Goal: Task Accomplishment & Management: Manage account settings

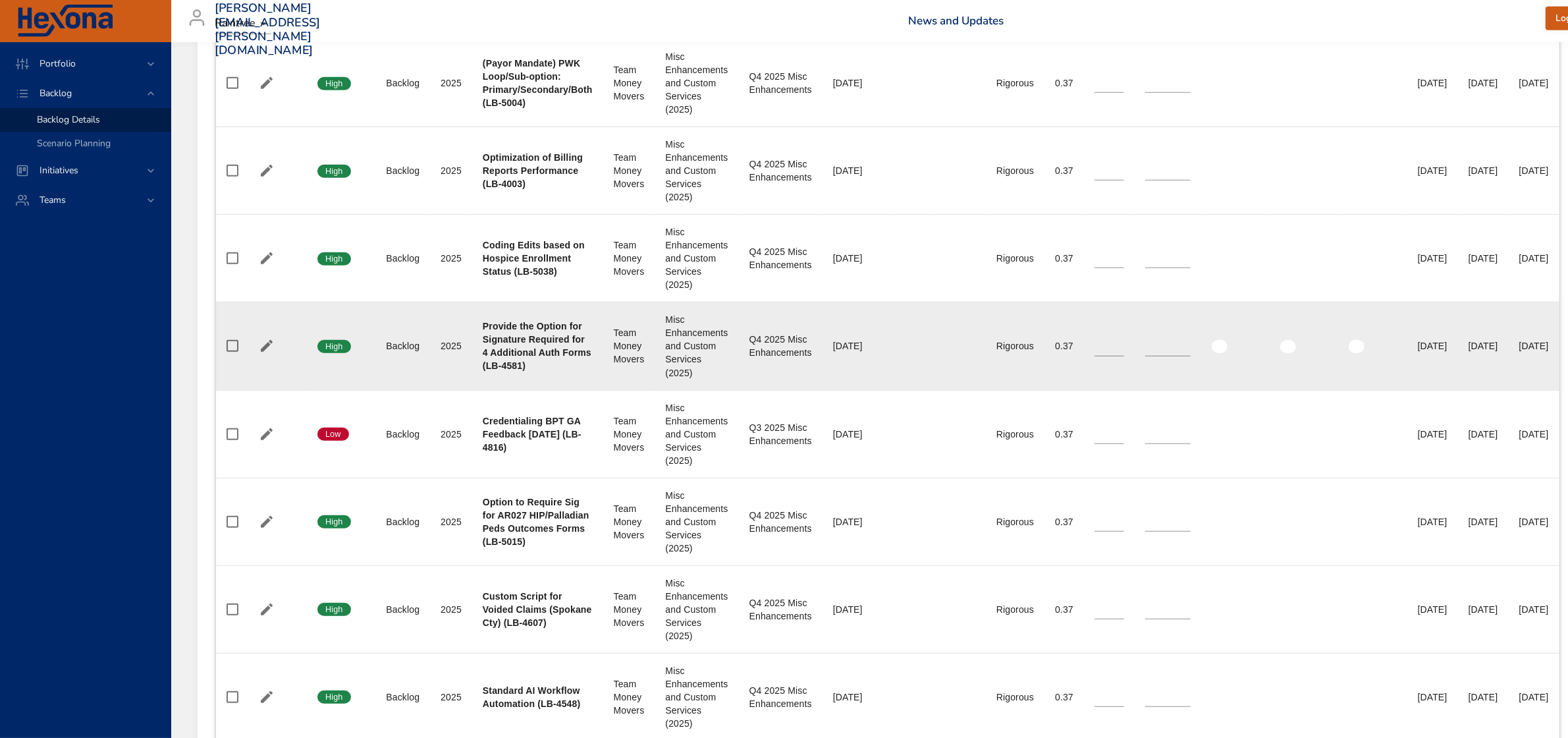
scroll to position [1071, 0]
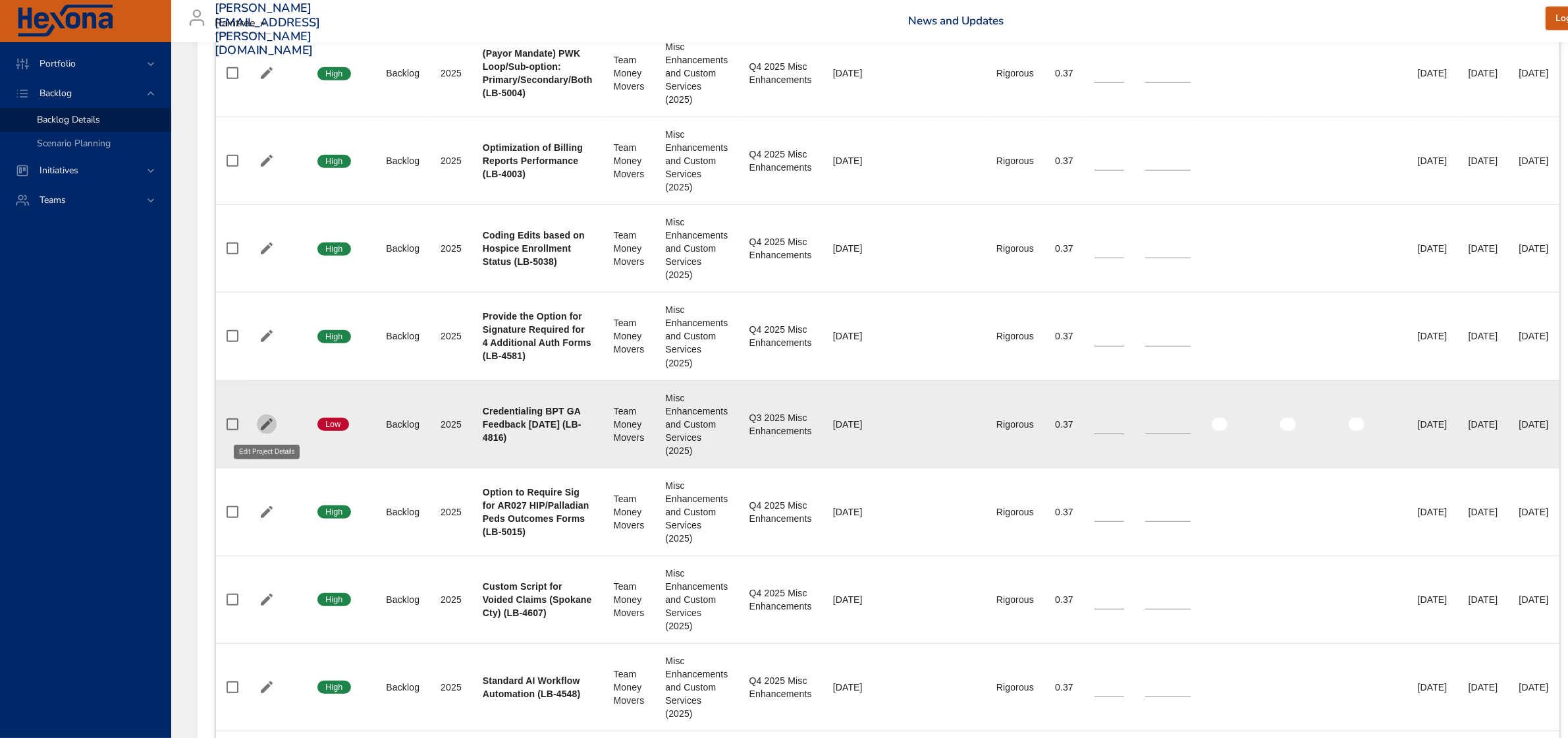
click at [262, 421] on icon "button" at bounding box center [267, 424] width 16 height 16
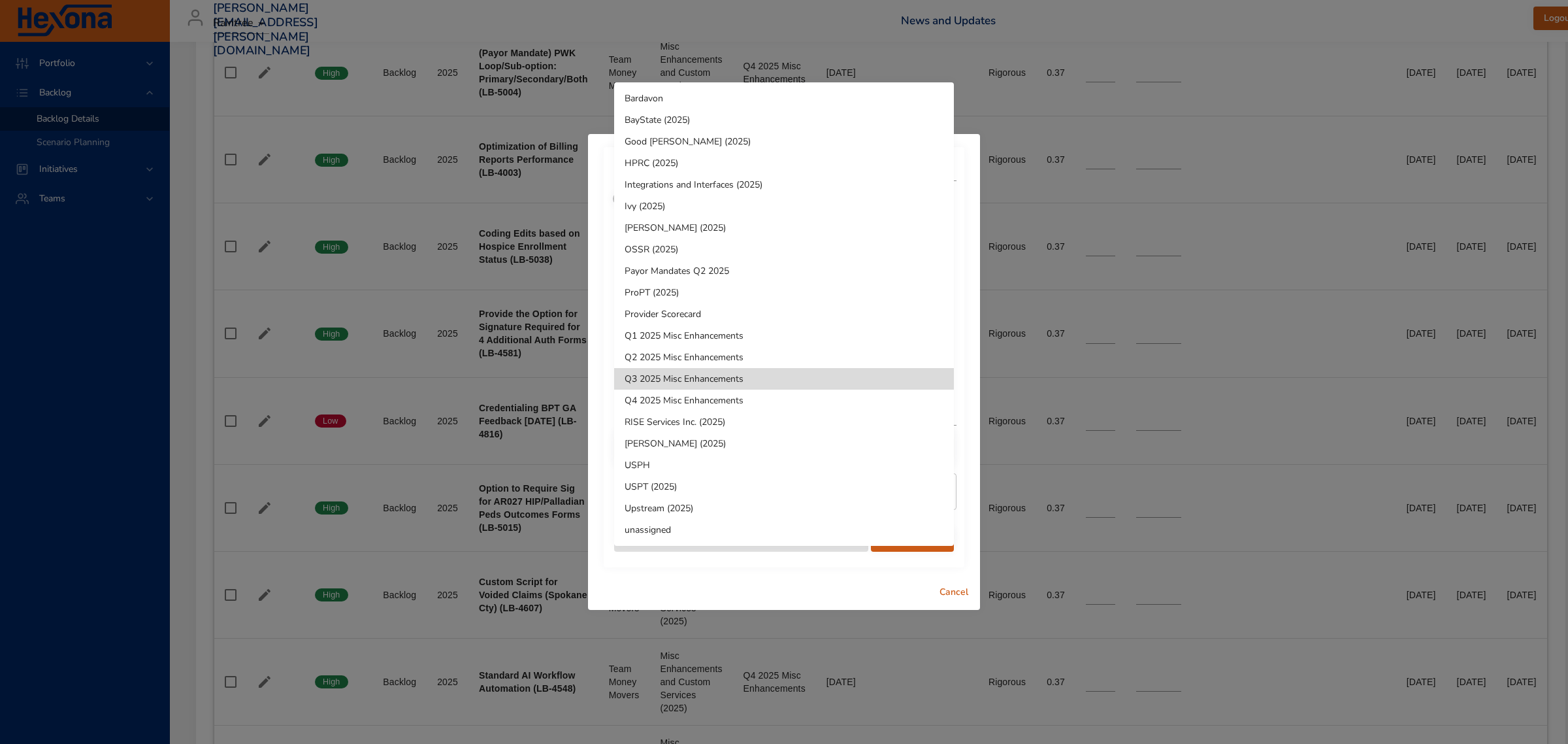
click at [712, 398] on li "Q4 2025 Misc Enhancements" at bounding box center [784, 400] width 340 height 22
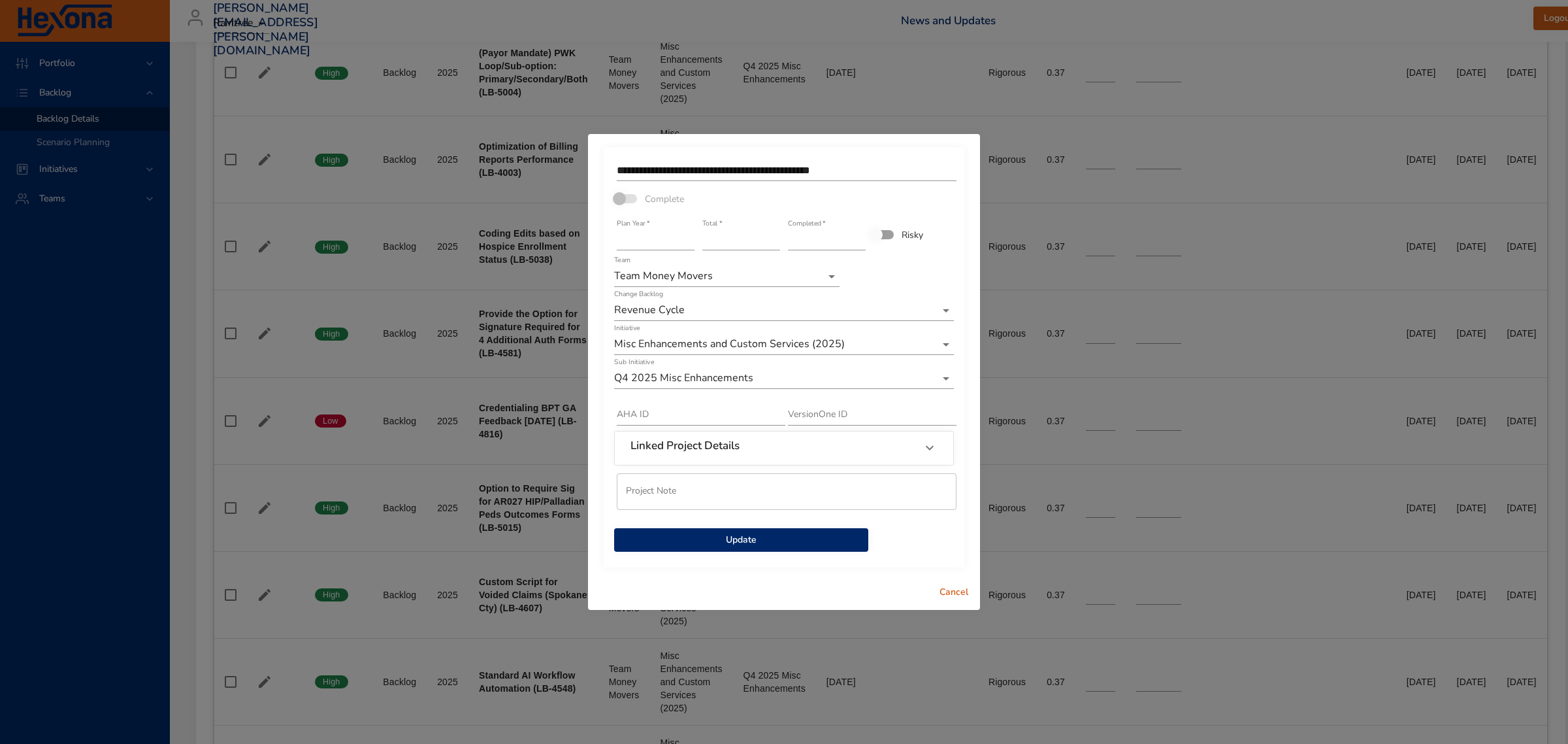
click at [716, 540] on span "Update" at bounding box center [741, 540] width 233 height 16
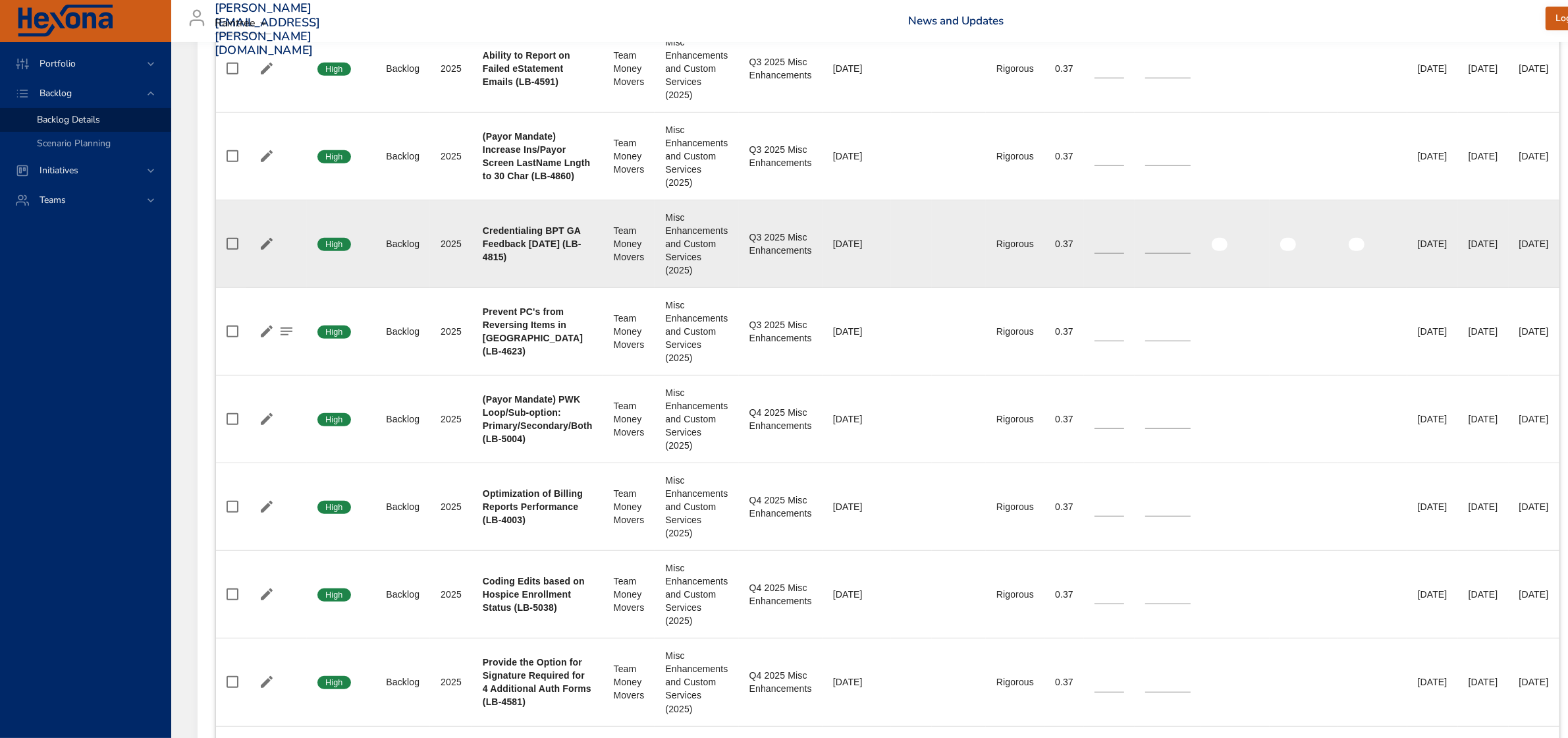
scroll to position [742, 0]
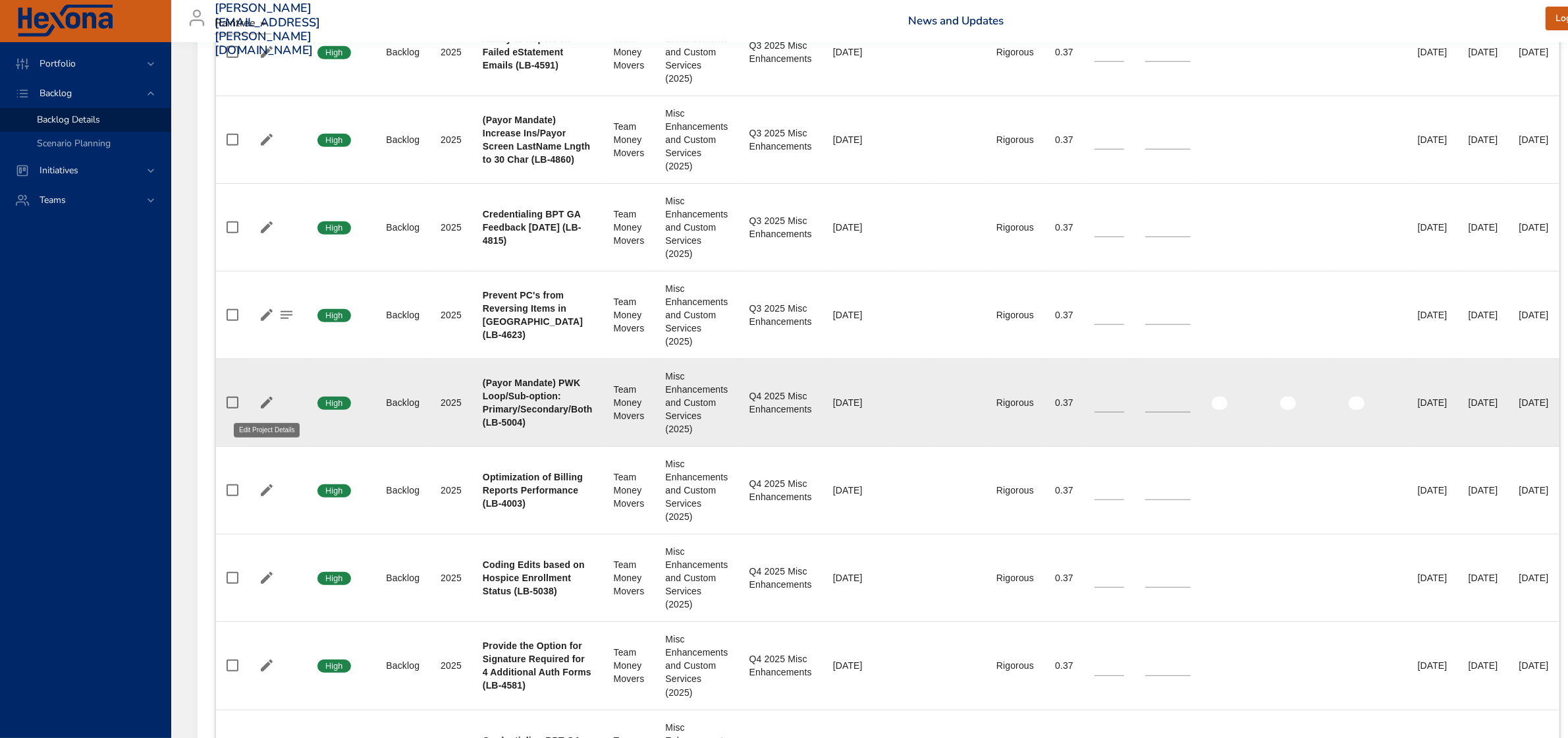
click at [265, 399] on icon "button" at bounding box center [267, 402] width 16 height 16
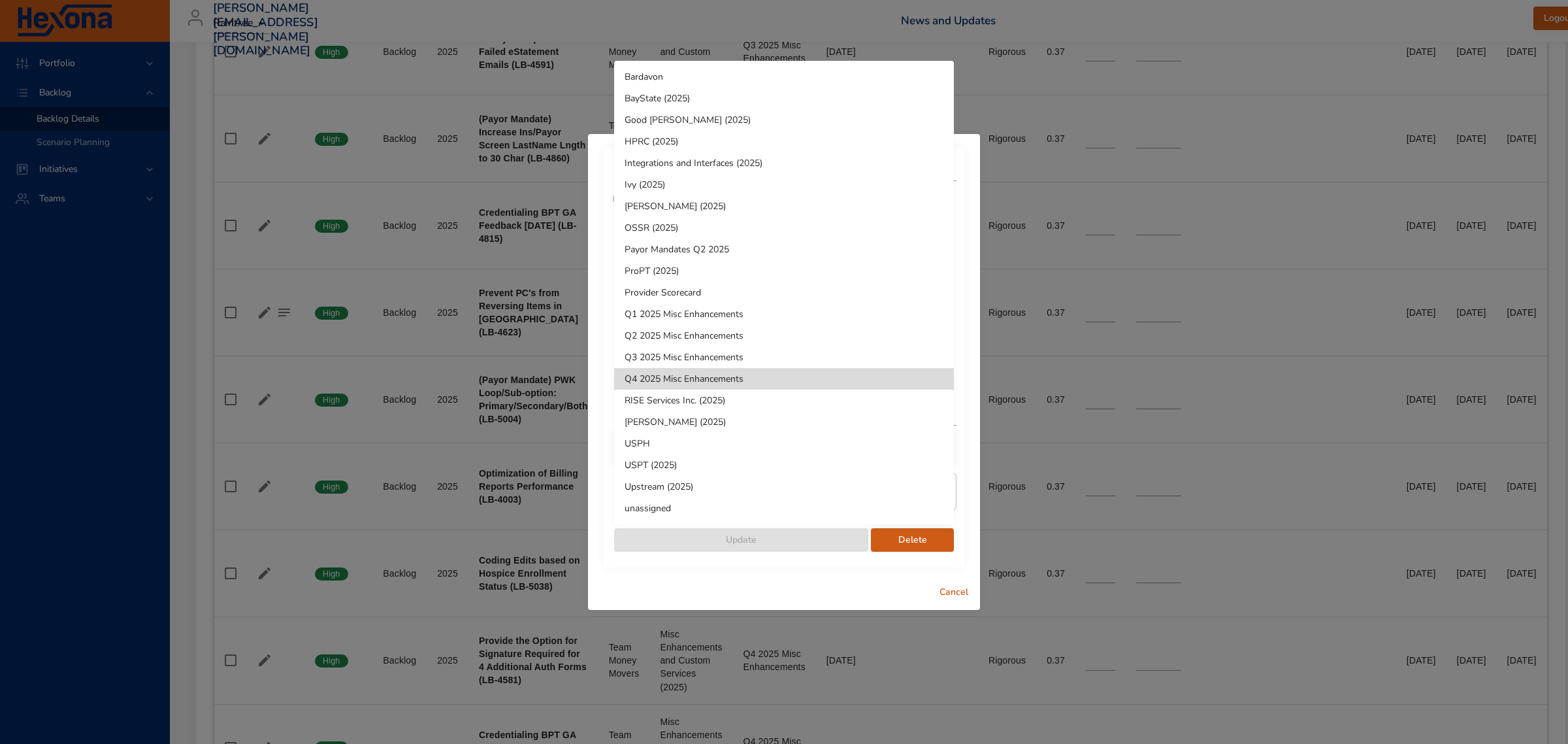
click at [725, 358] on li "Q3 2025 Misc Enhancements" at bounding box center [784, 357] width 340 height 22
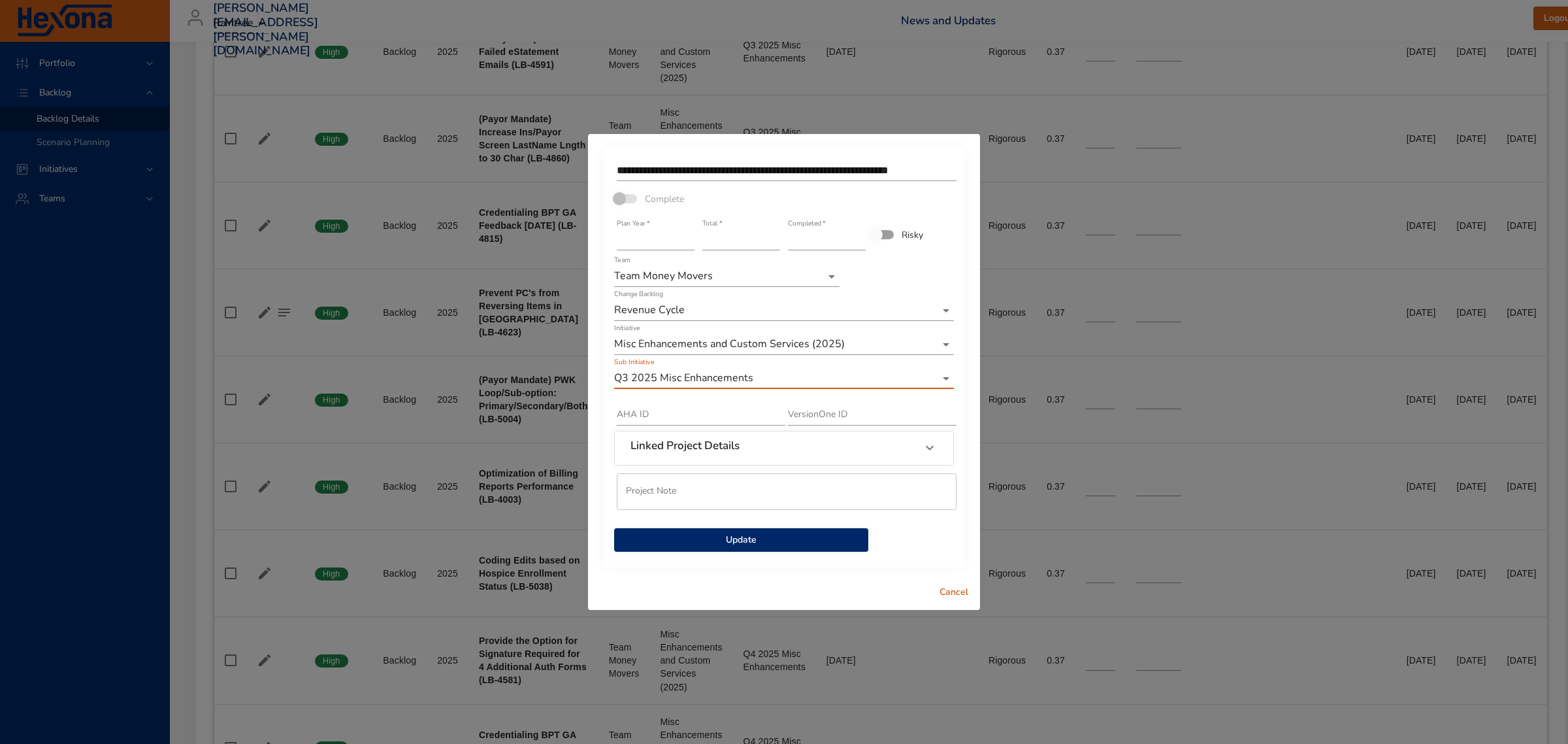
click at [723, 540] on span "Update" at bounding box center [741, 540] width 233 height 16
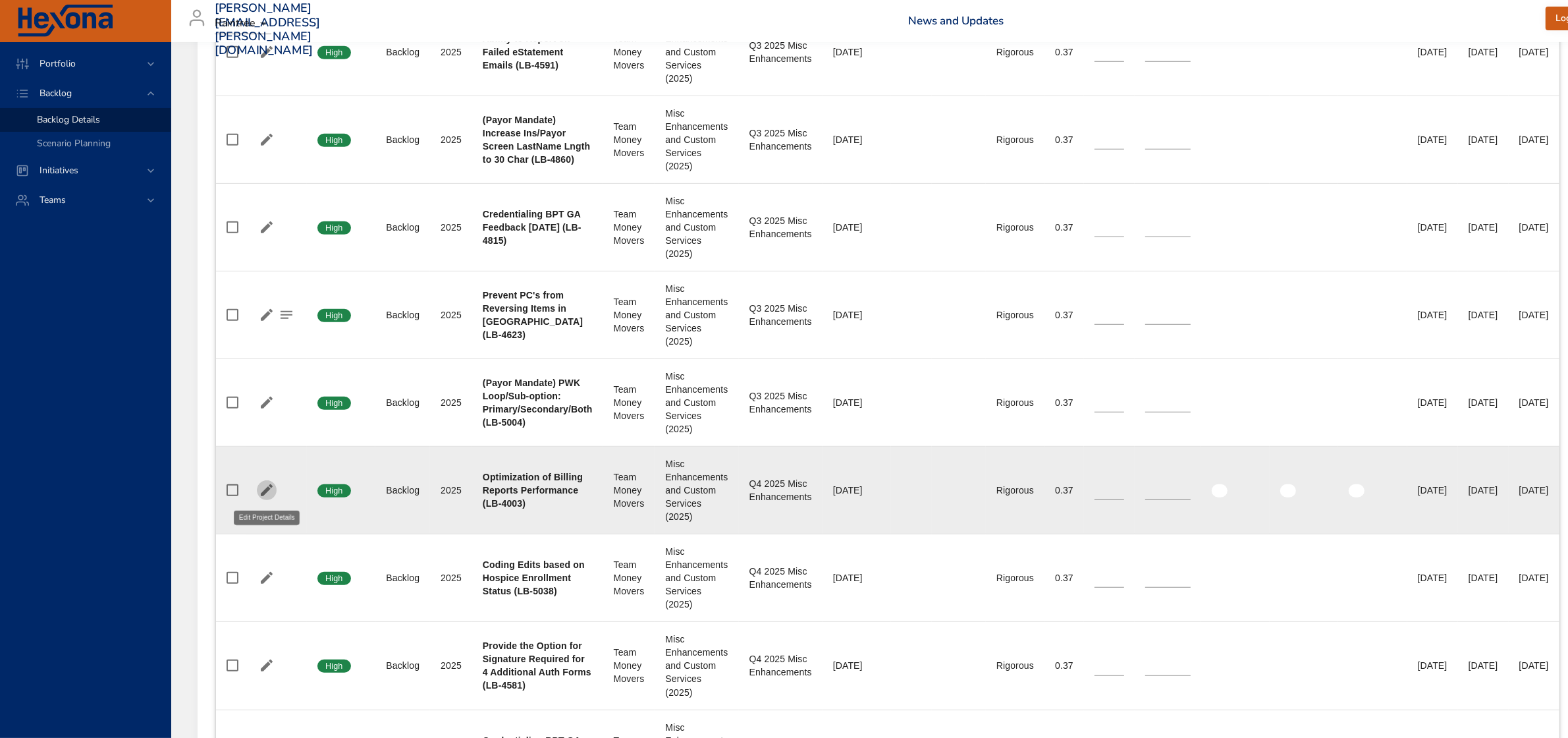
click at [267, 489] on icon "button" at bounding box center [266, 490] width 12 height 12
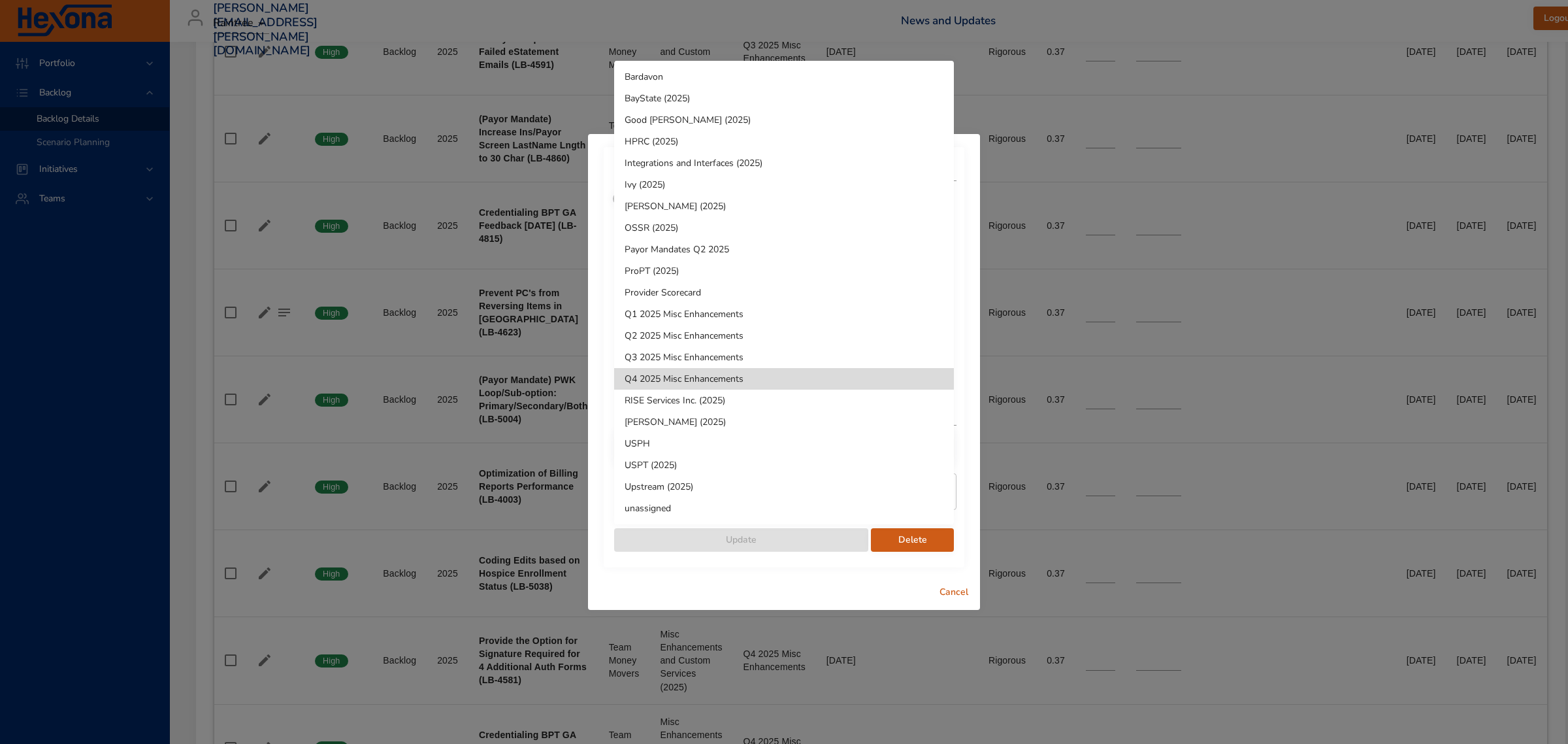
click at [730, 361] on li "Q3 2025 Misc Enhancements" at bounding box center [784, 357] width 340 height 22
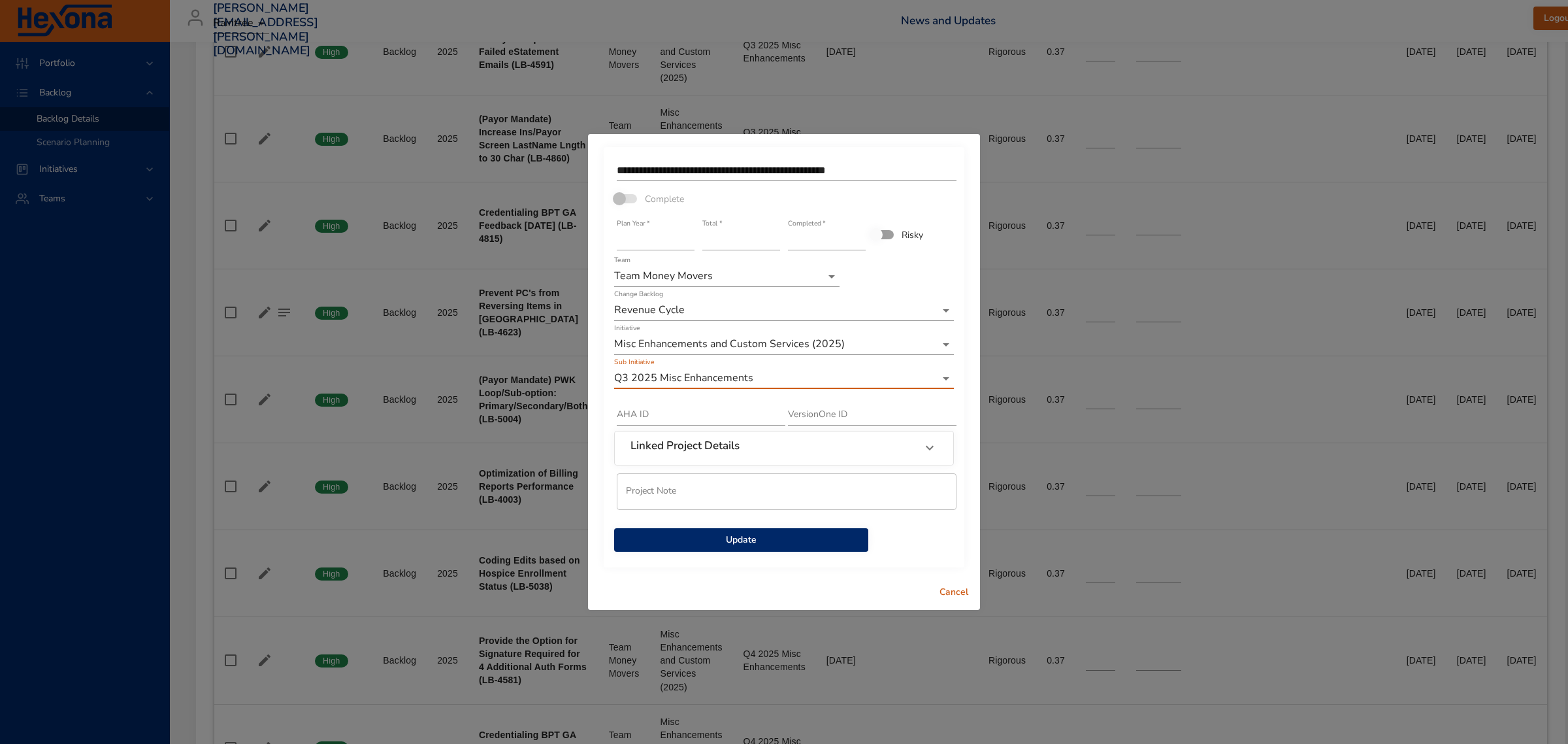
click at [730, 540] on span "Update" at bounding box center [741, 540] width 233 height 16
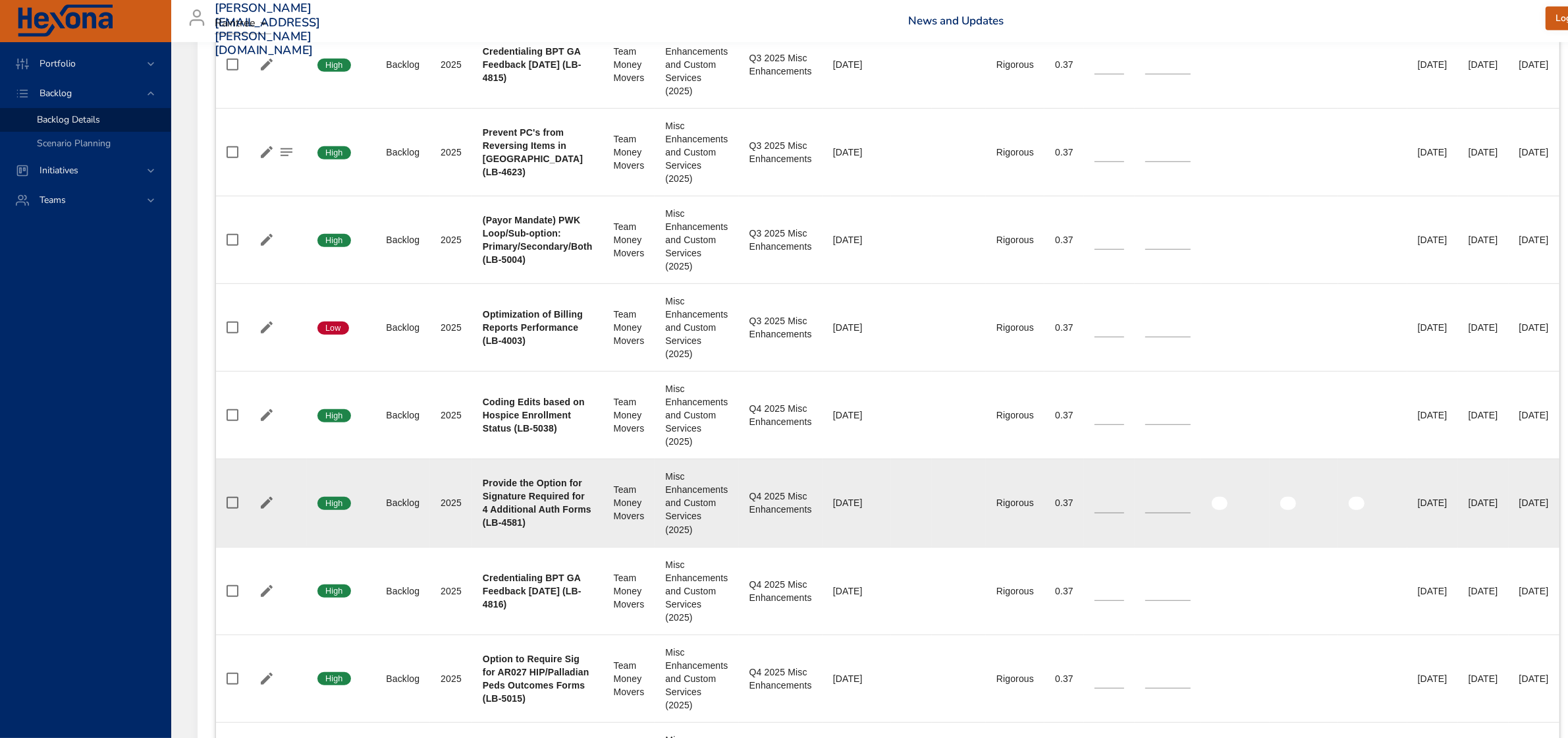
scroll to position [906, 0]
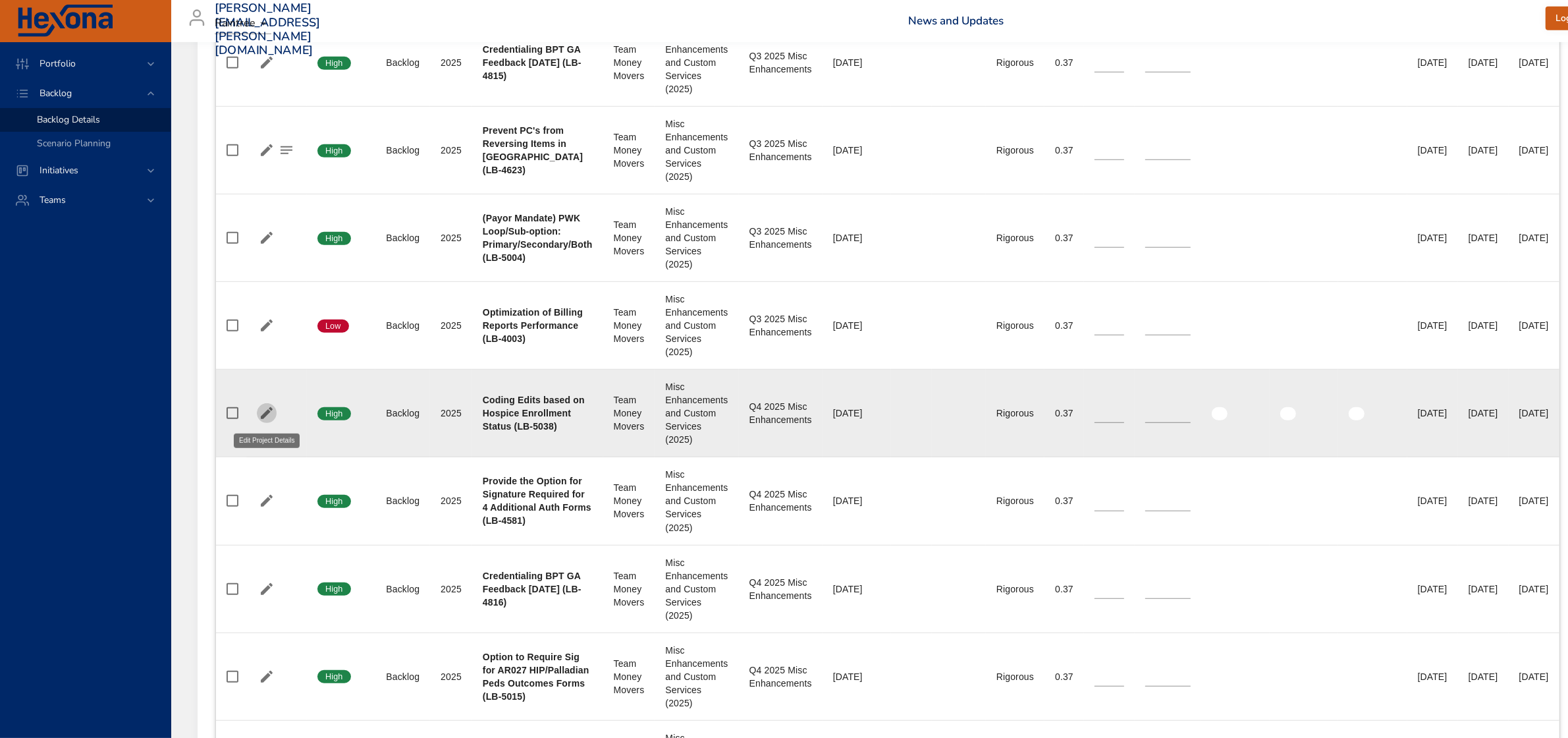
click at [265, 411] on icon "button" at bounding box center [267, 413] width 16 height 16
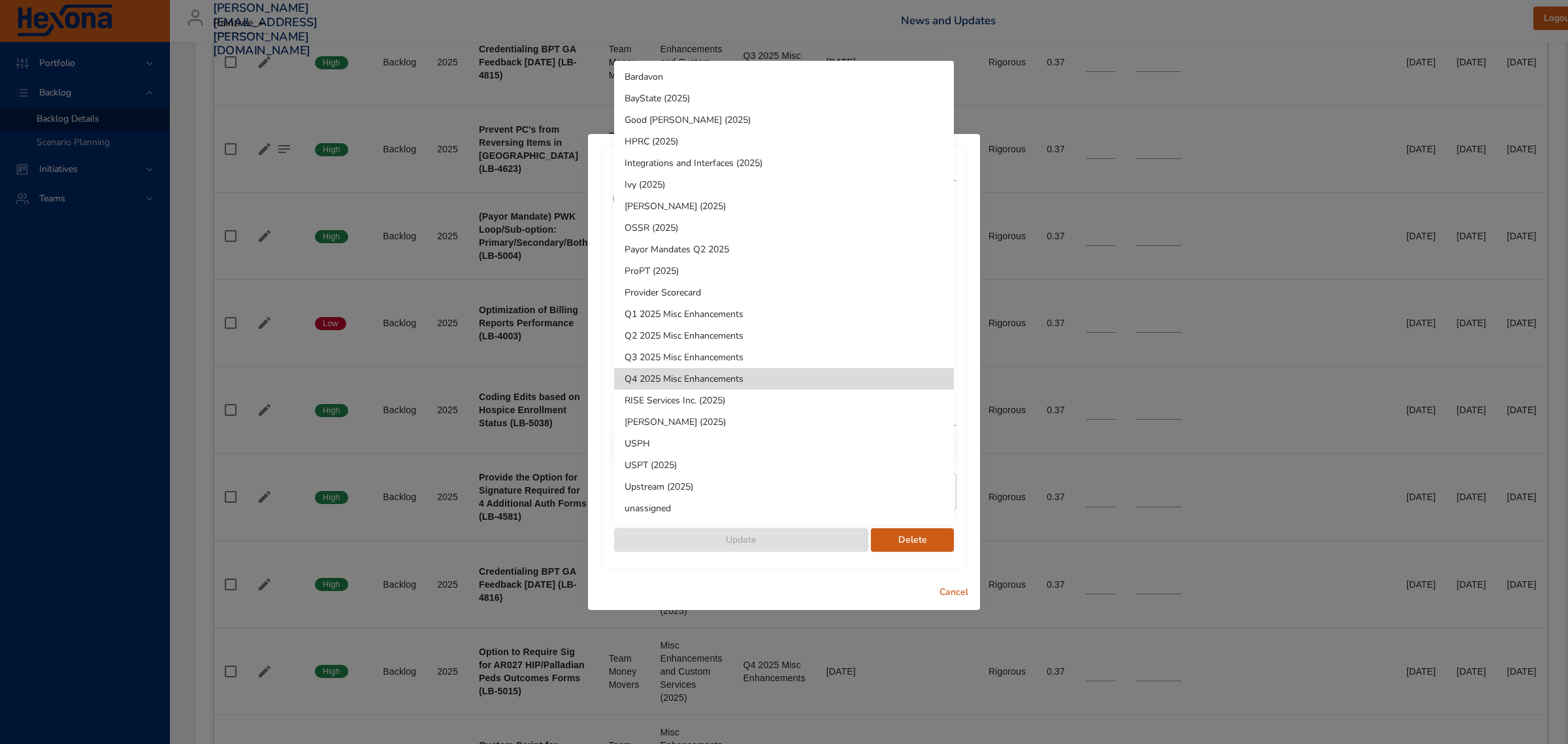
click at [708, 353] on li "Q3 2025 Misc Enhancements" at bounding box center [784, 357] width 340 height 22
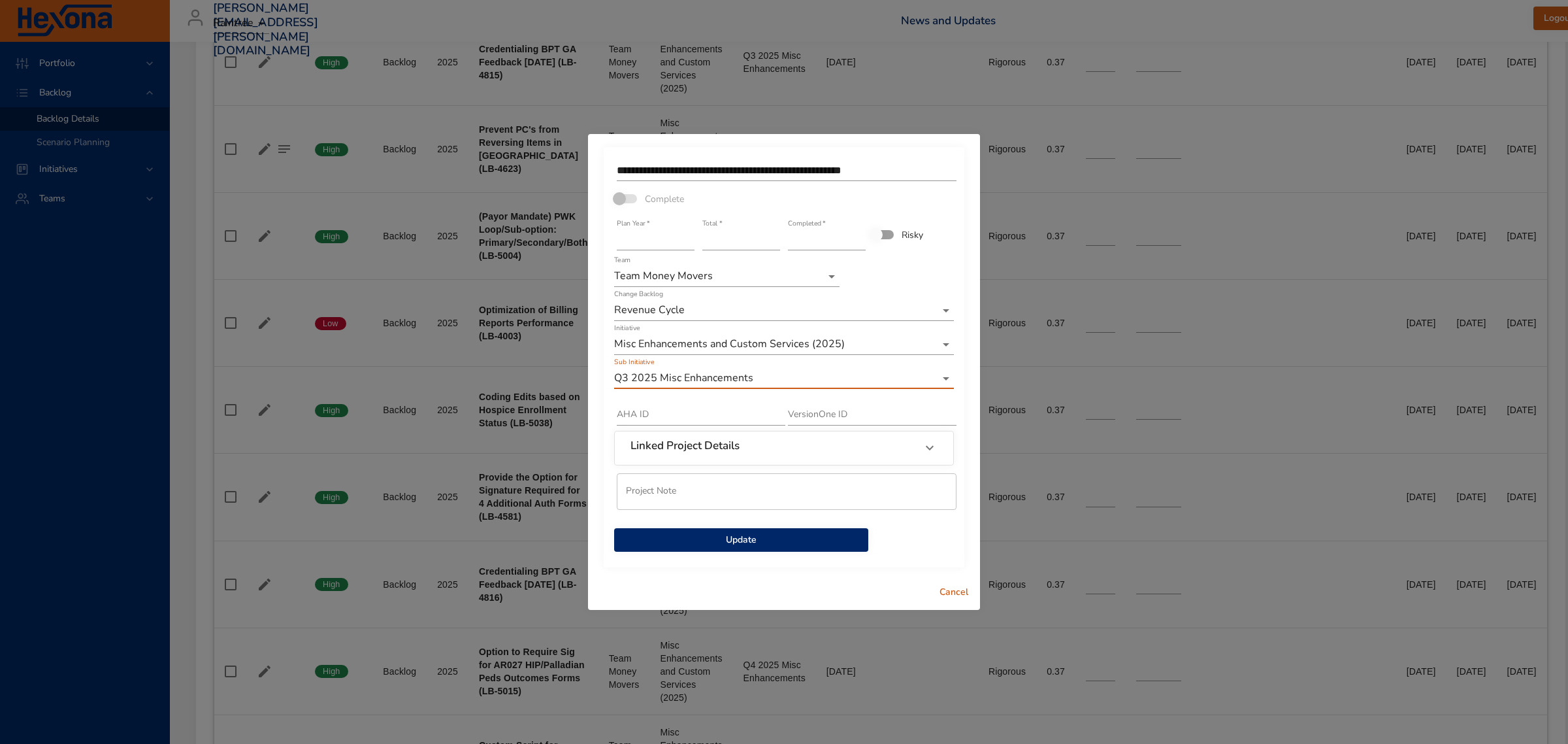
click at [720, 540] on span "Update" at bounding box center [741, 540] width 233 height 16
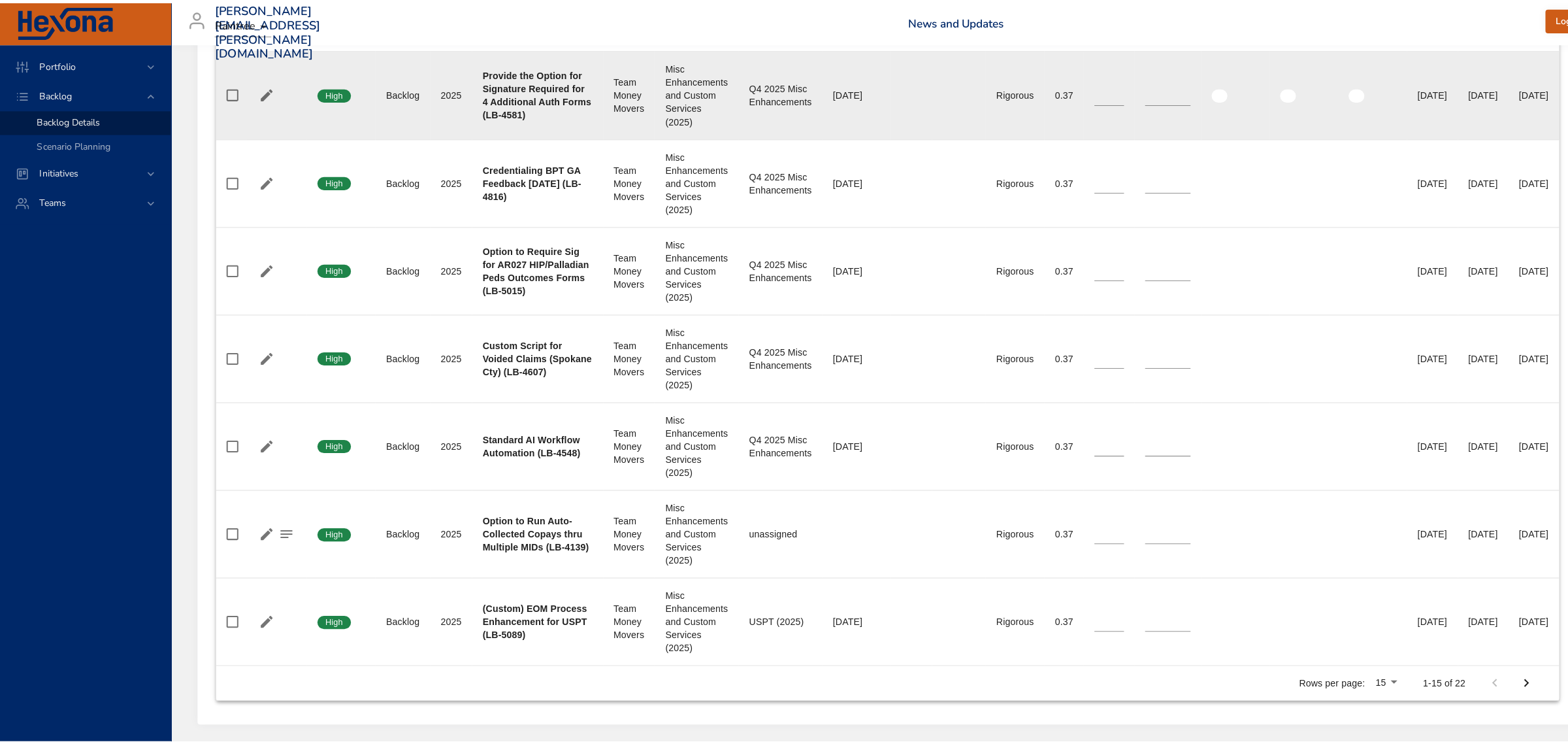
scroll to position [1307, 0]
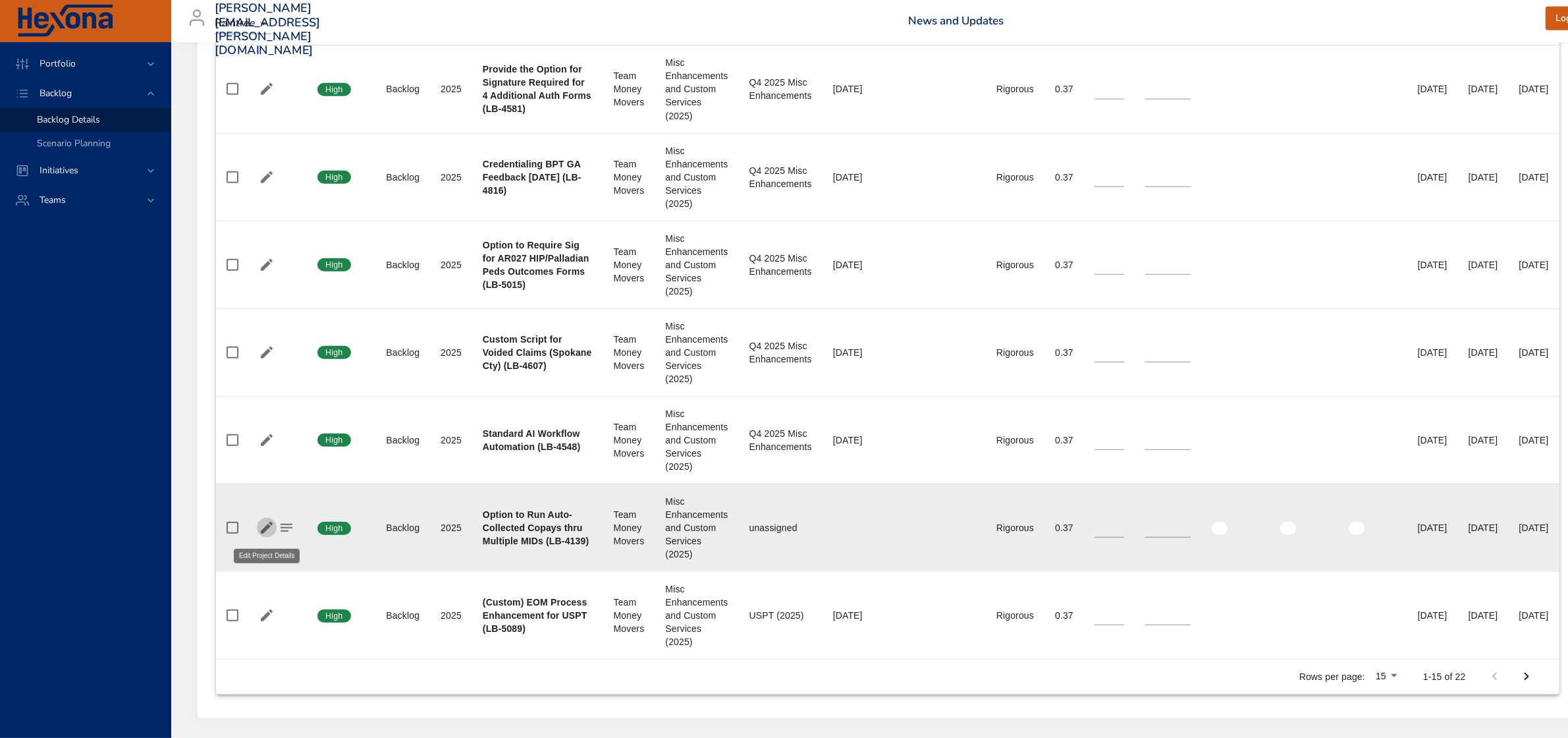
click at [259, 528] on icon "button" at bounding box center [267, 528] width 16 height 16
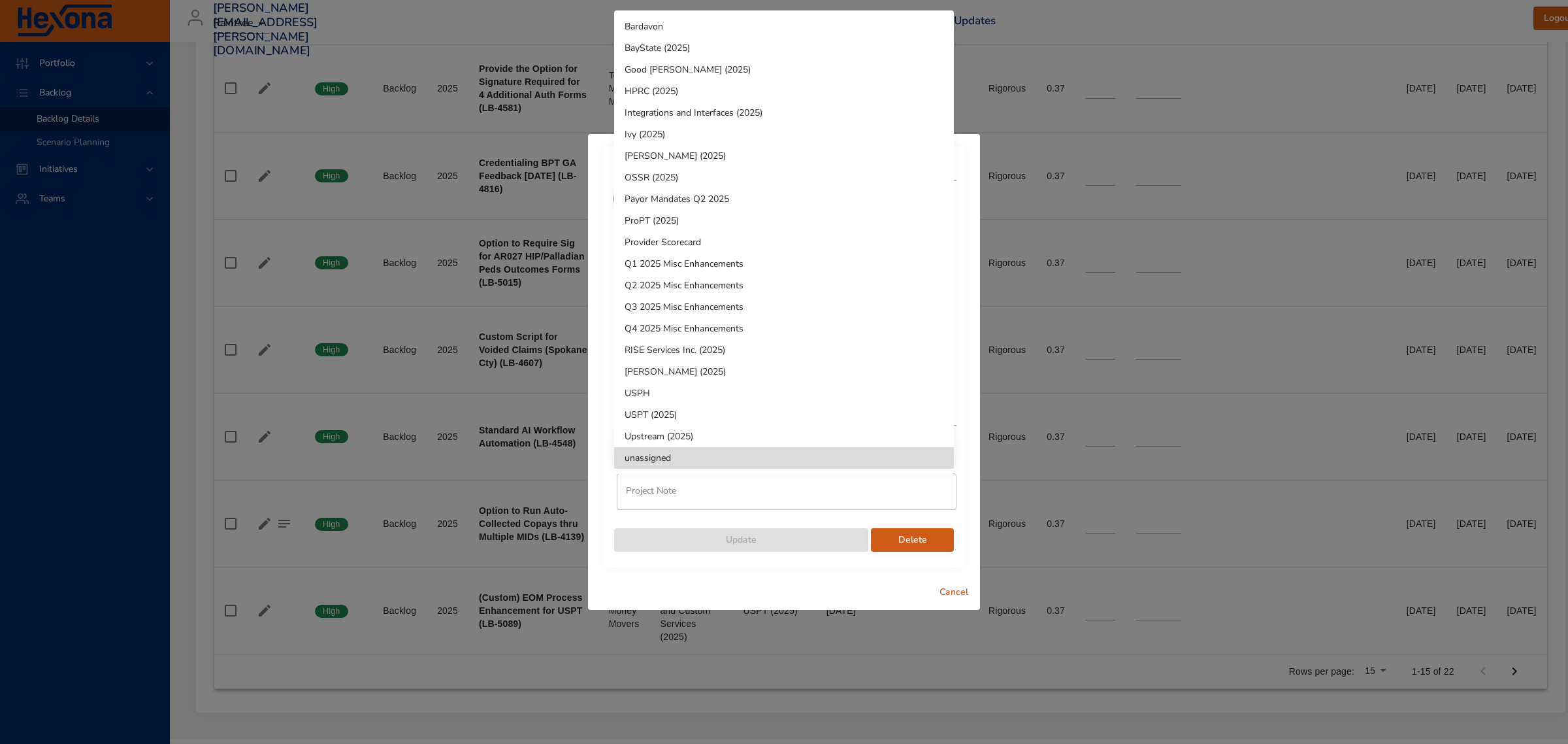
click at [680, 327] on li "Q4 2025 Misc Enhancements" at bounding box center [784, 328] width 340 height 22
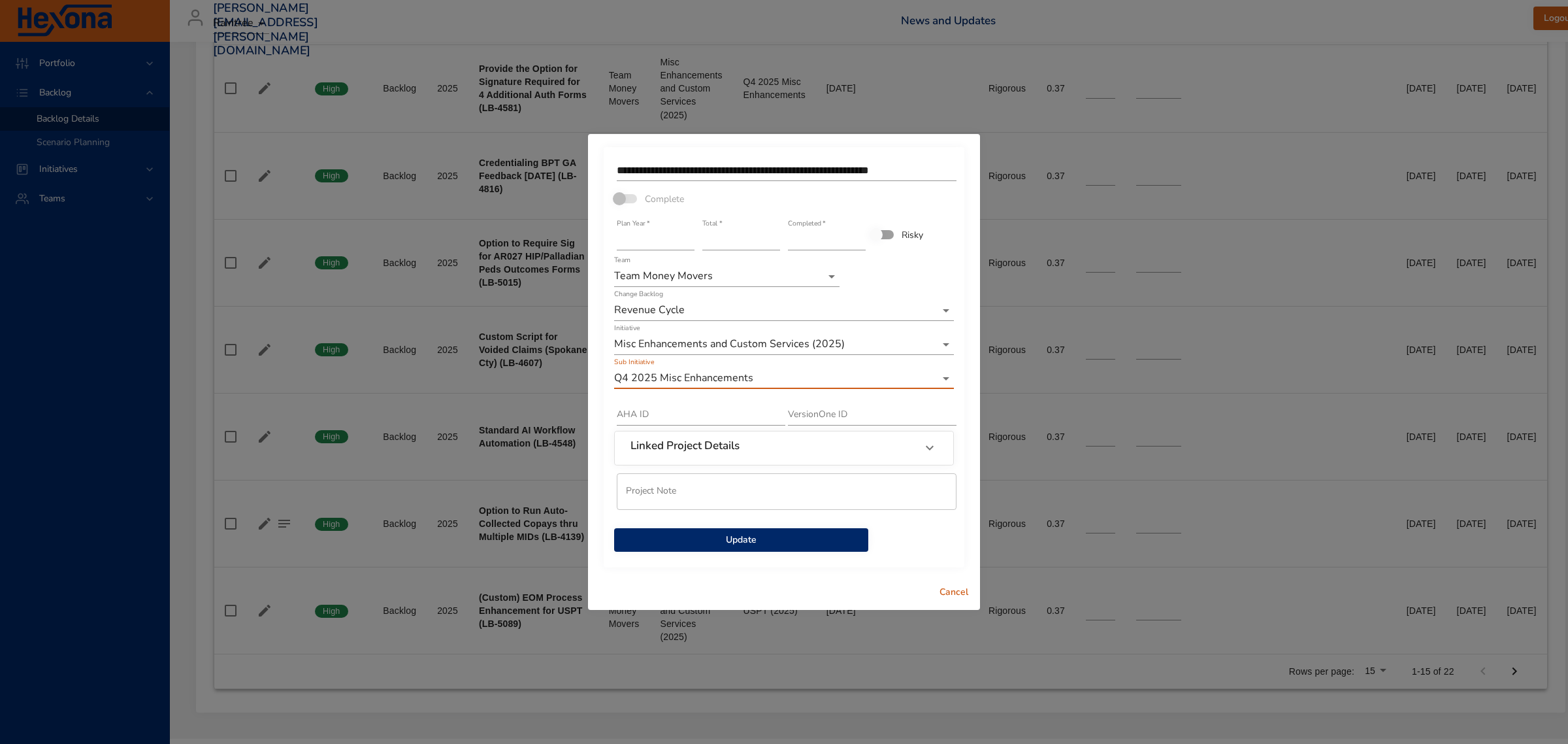
click at [727, 541] on span "Update" at bounding box center [741, 540] width 233 height 16
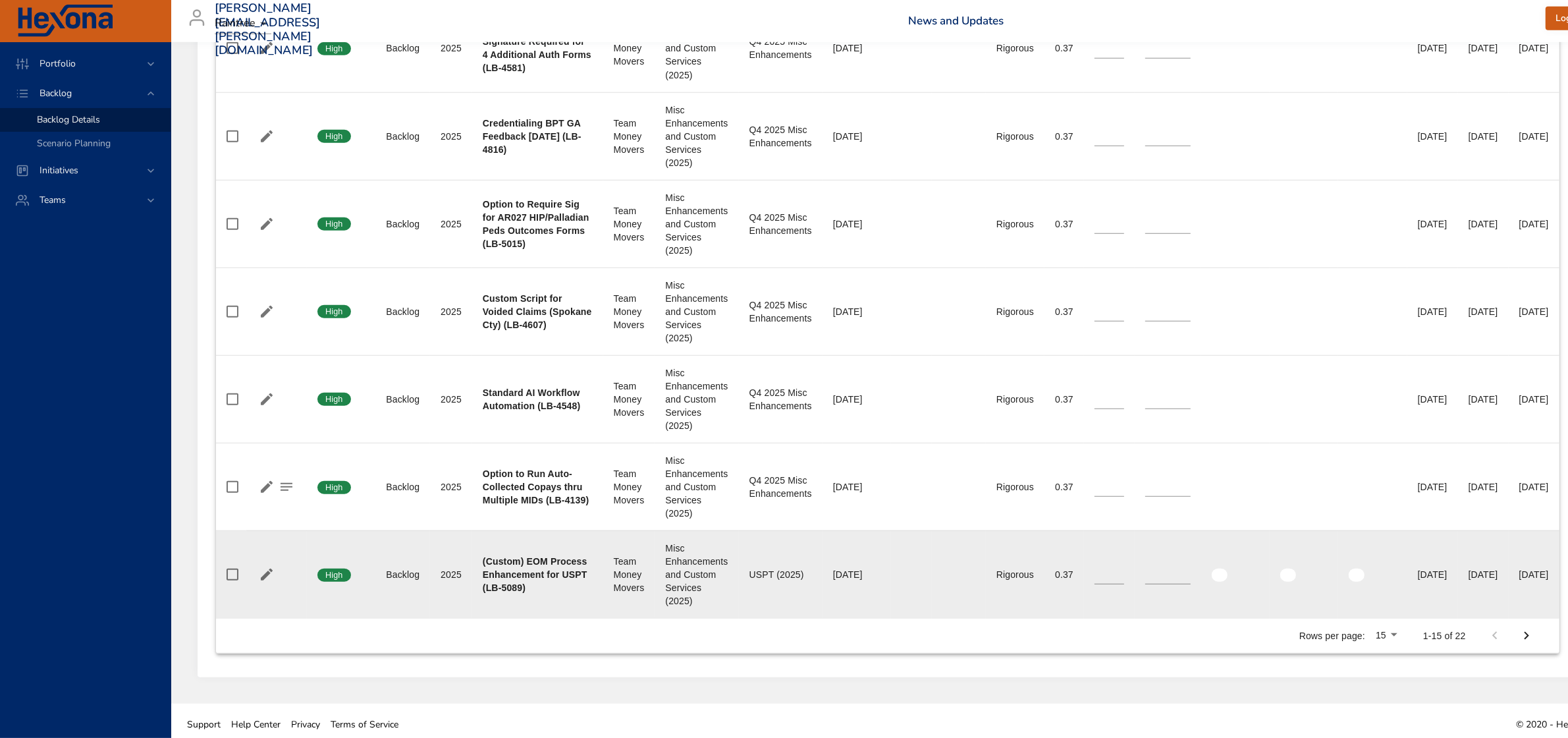
scroll to position [1368, 0]
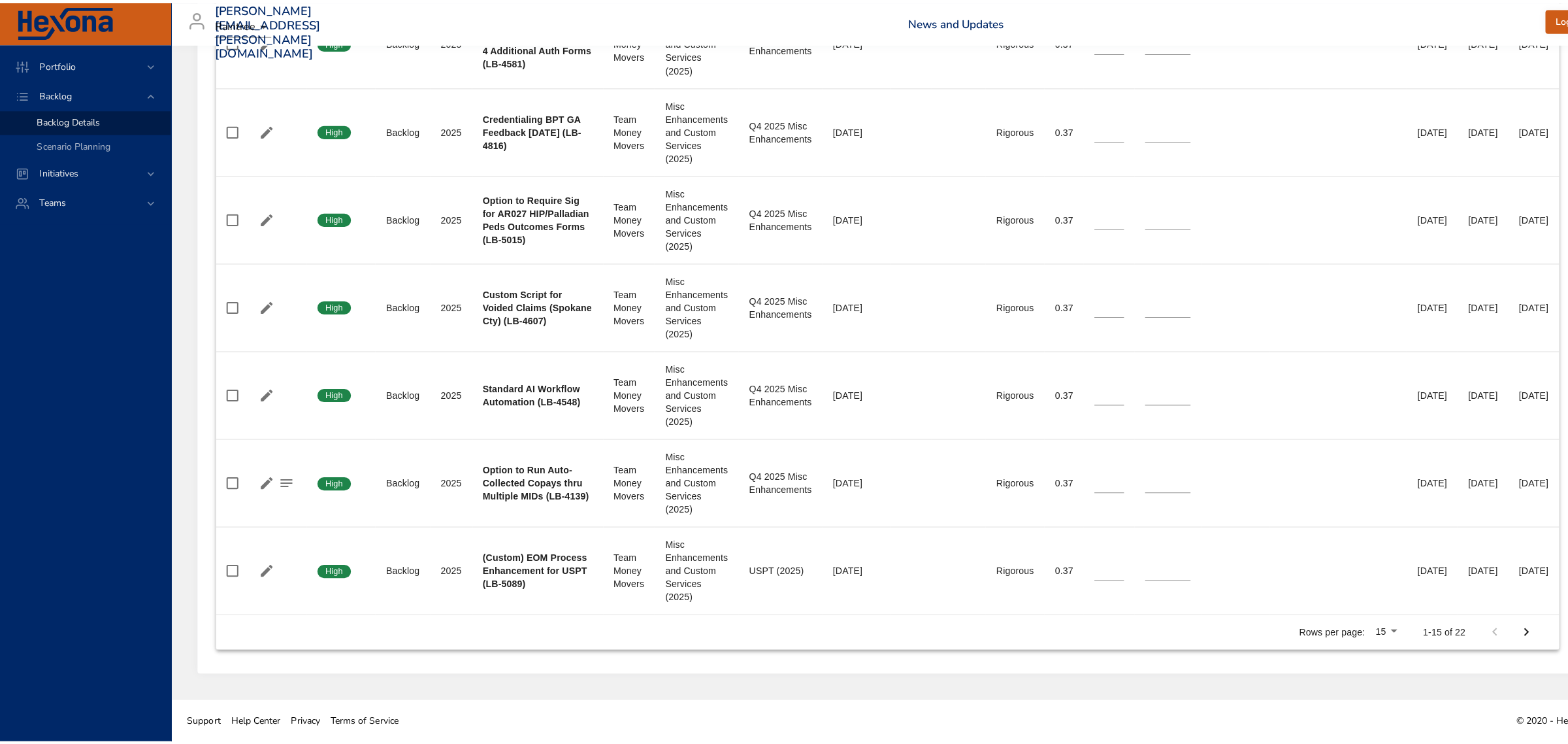
scroll to position [1345, 0]
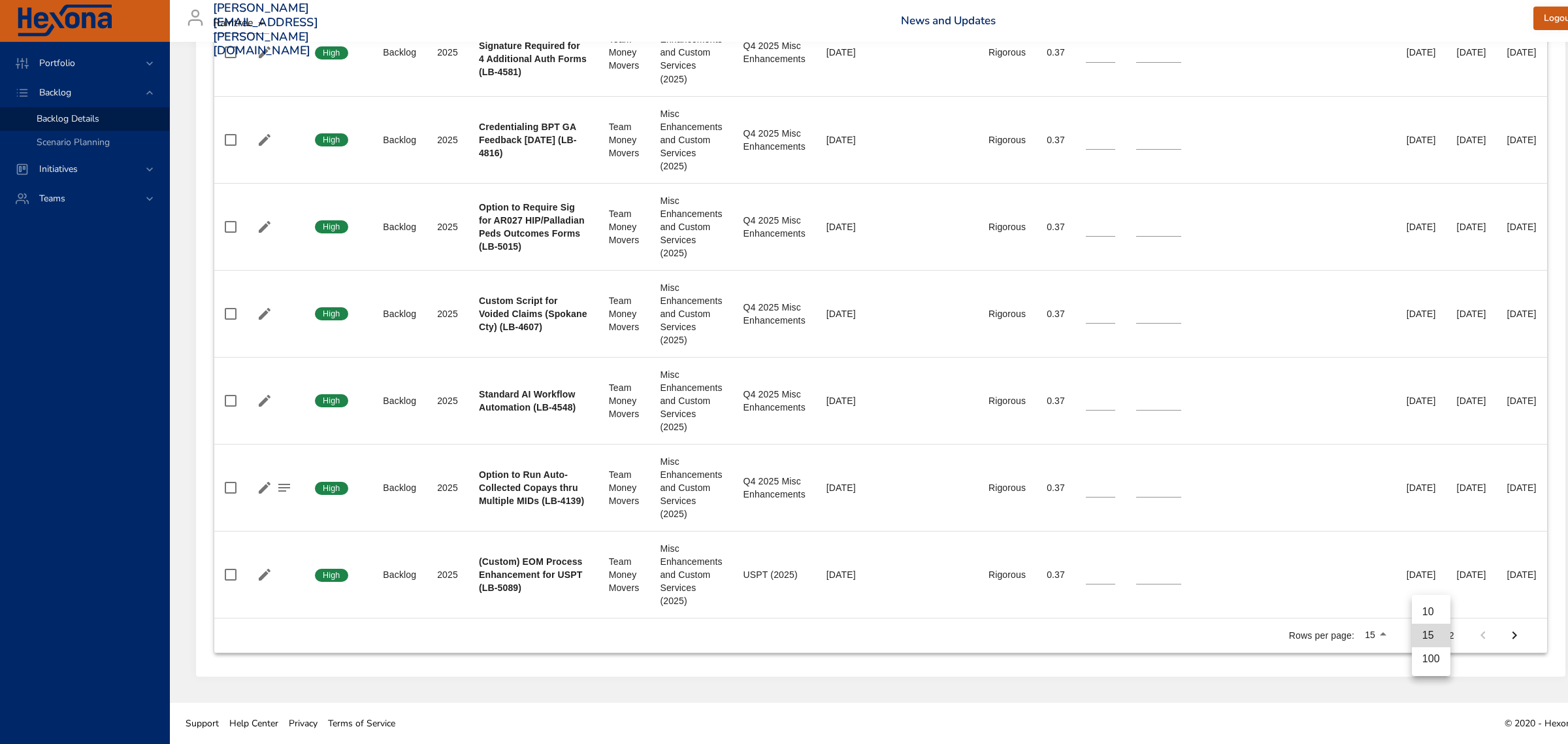
click at [1431, 665] on li "100" at bounding box center [1430, 658] width 39 height 23
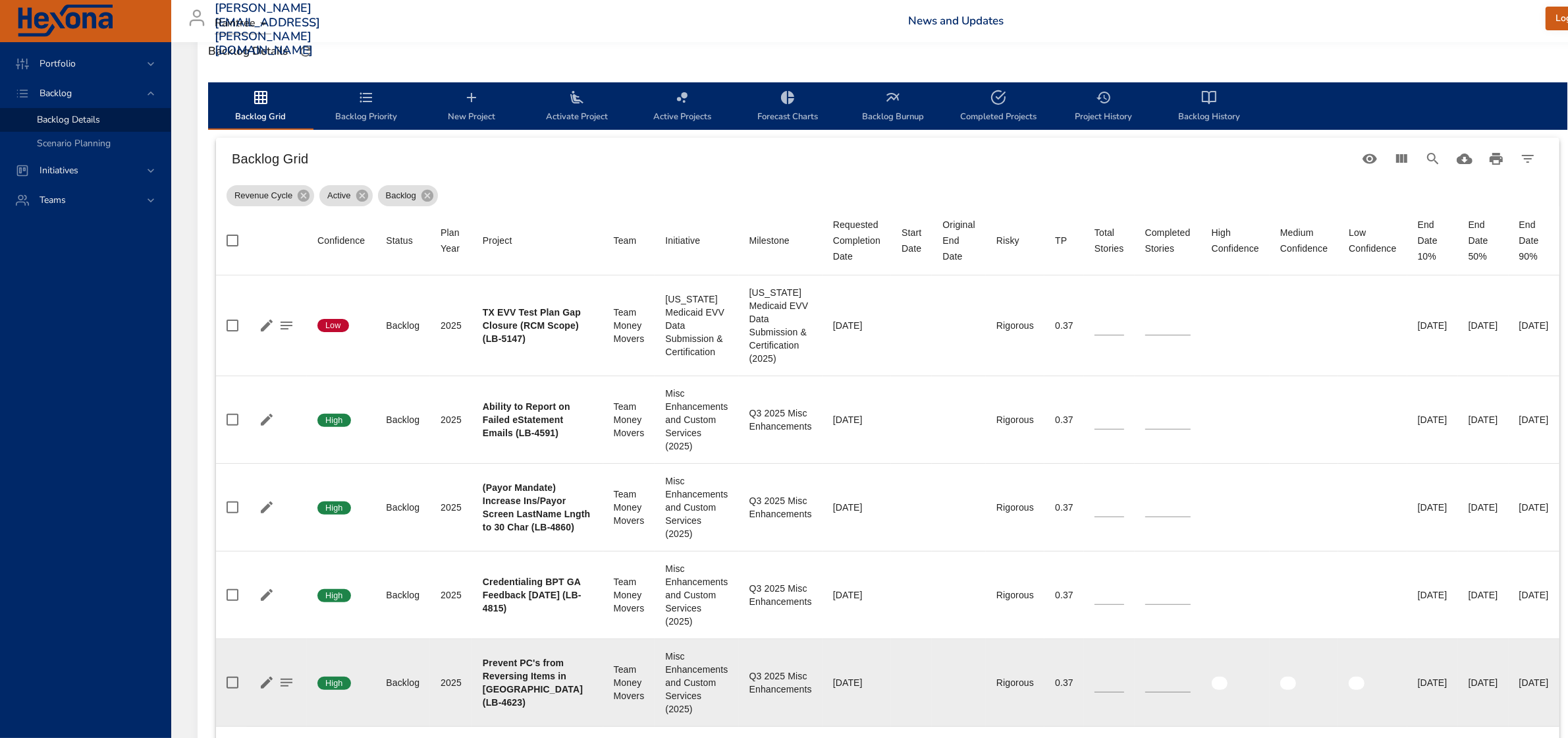
scroll to position [477, 0]
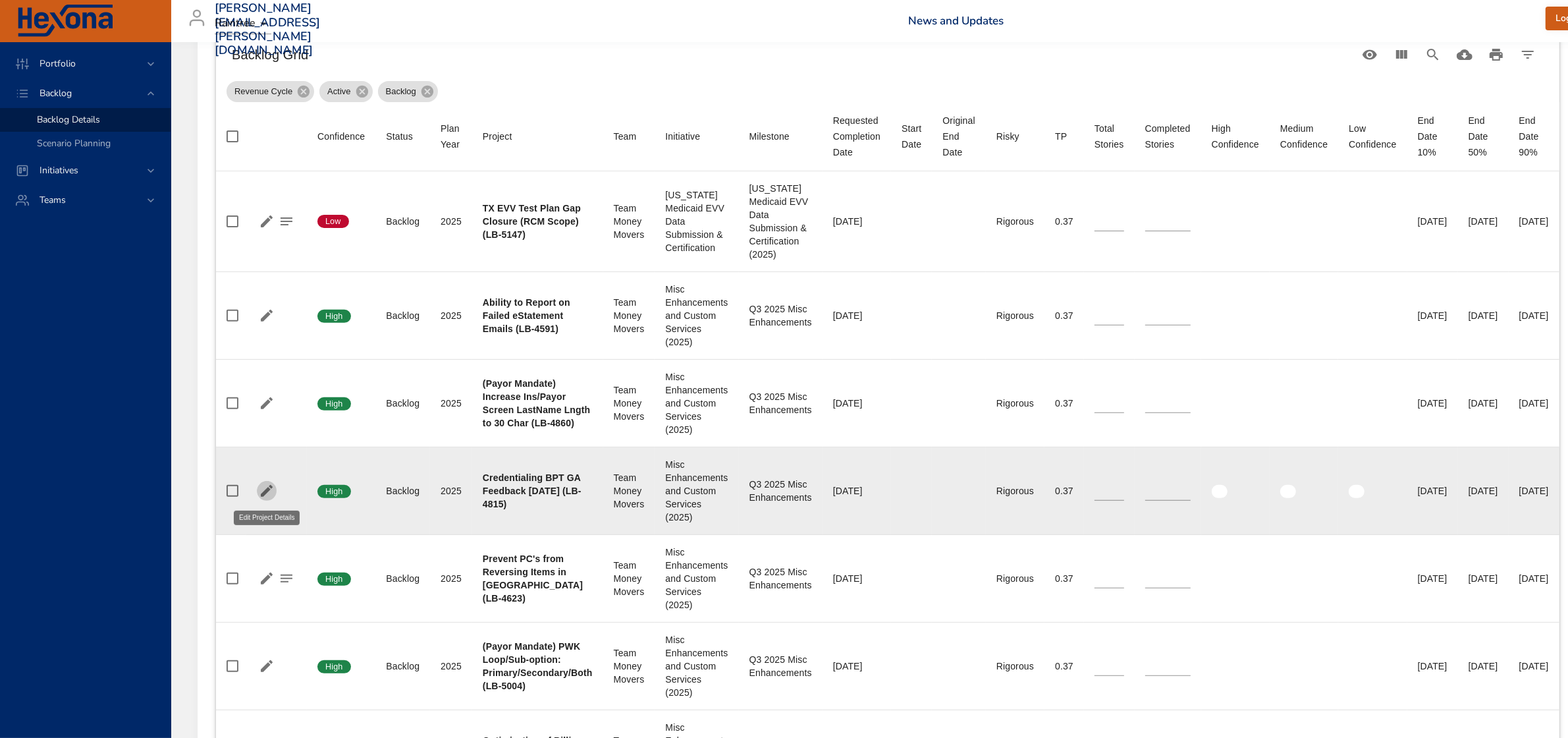
click at [265, 492] on icon "button" at bounding box center [266, 491] width 12 height 12
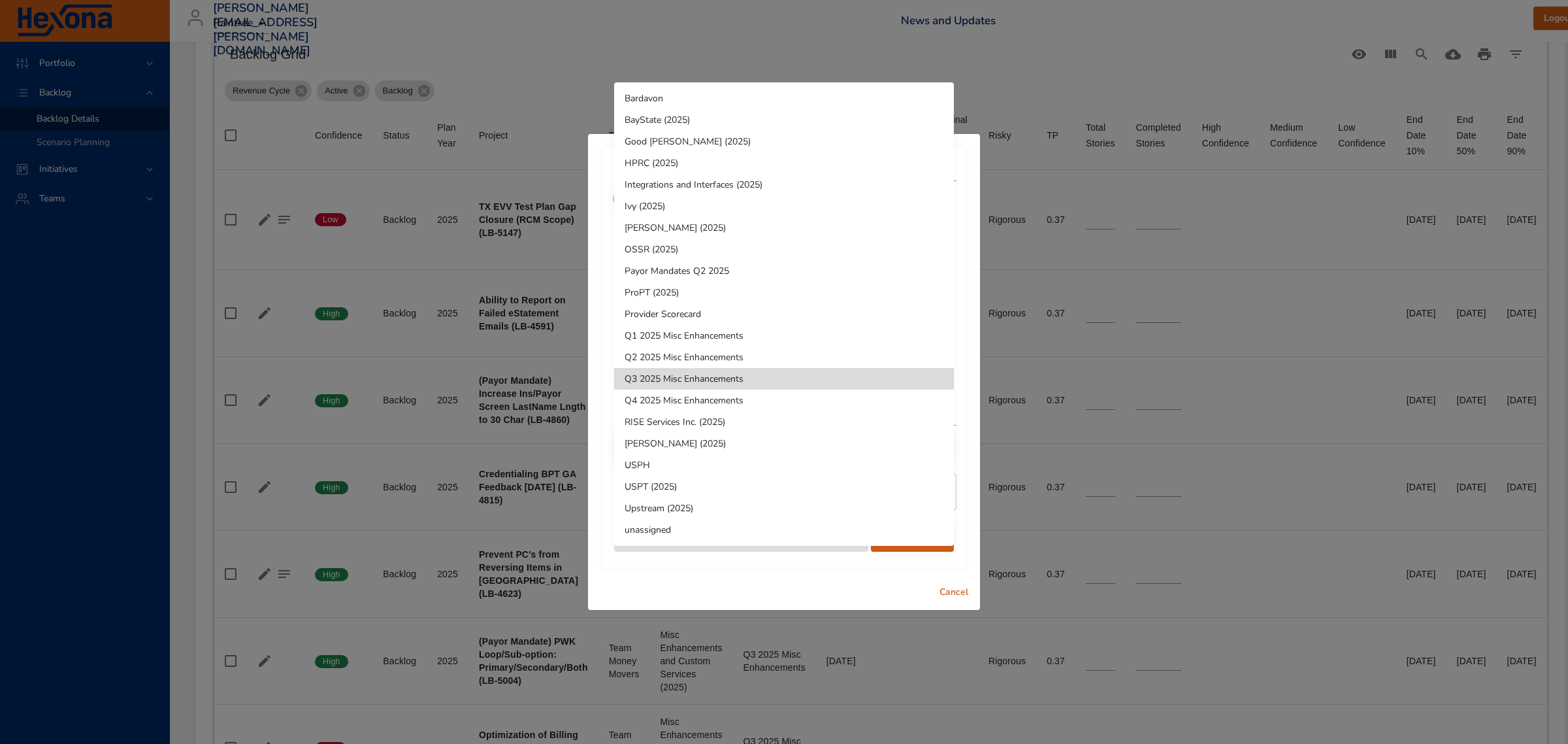
click at [660, 397] on li "Q4 2025 Misc Enhancements" at bounding box center [784, 400] width 340 height 22
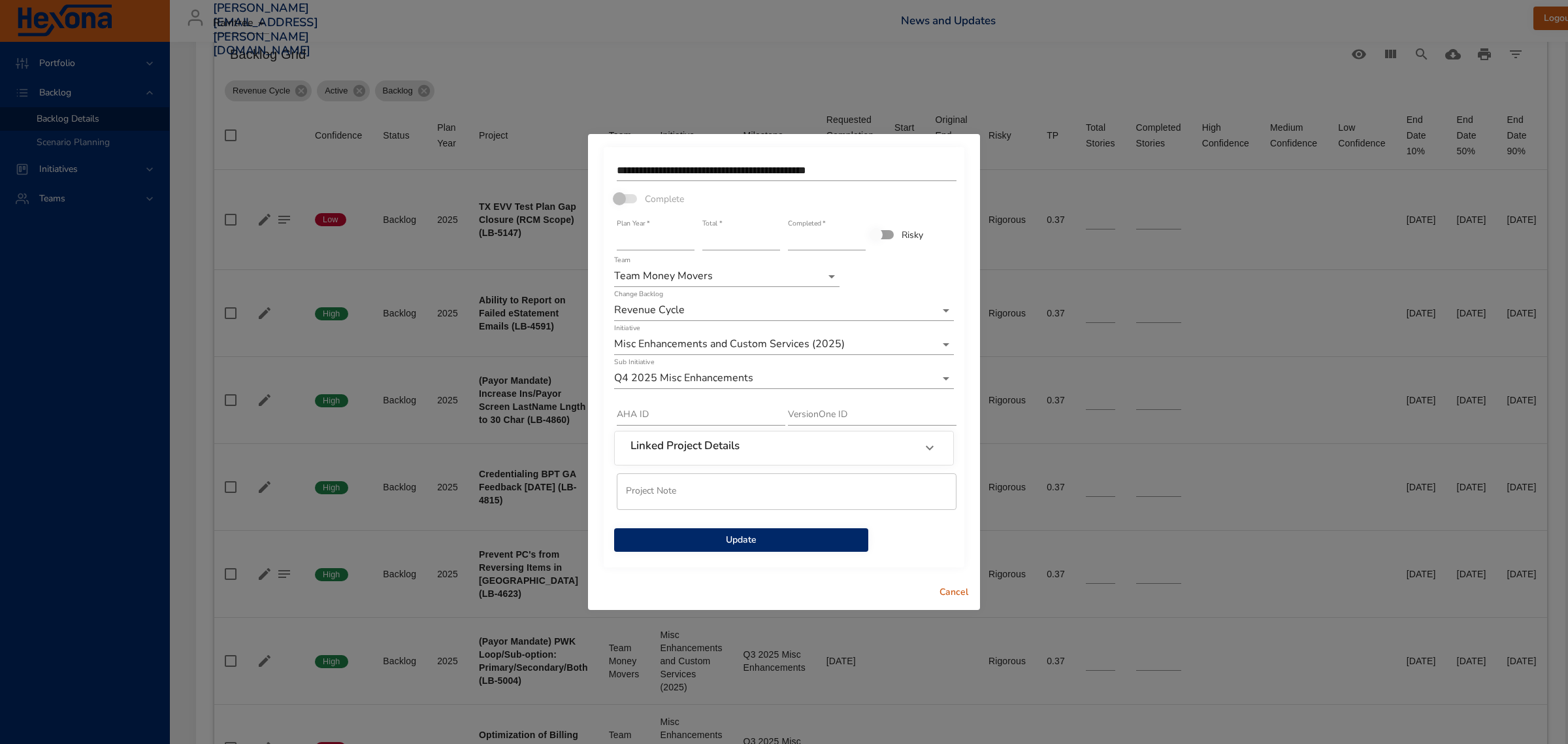
click at [684, 537] on span "Update" at bounding box center [741, 540] width 233 height 16
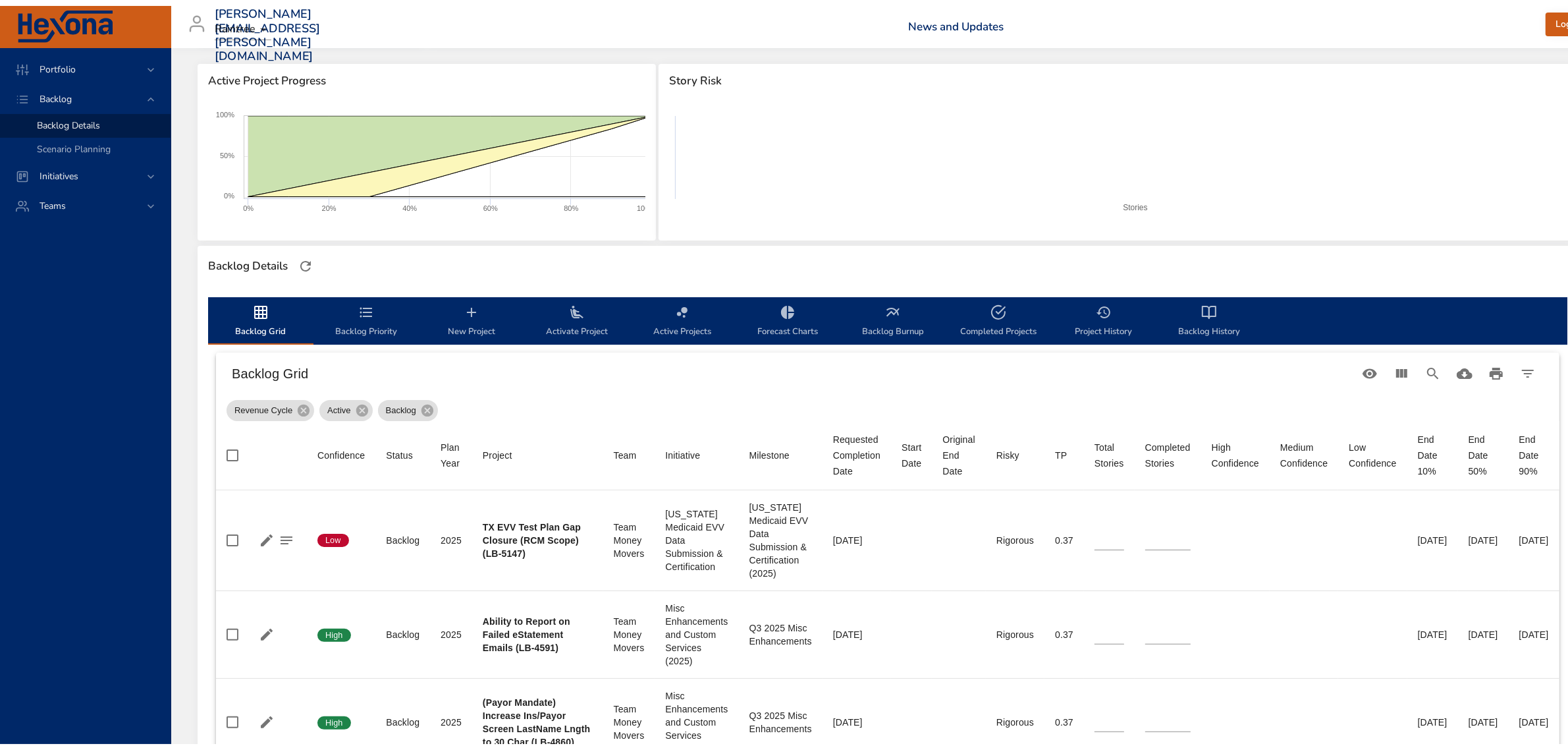
scroll to position [148, 0]
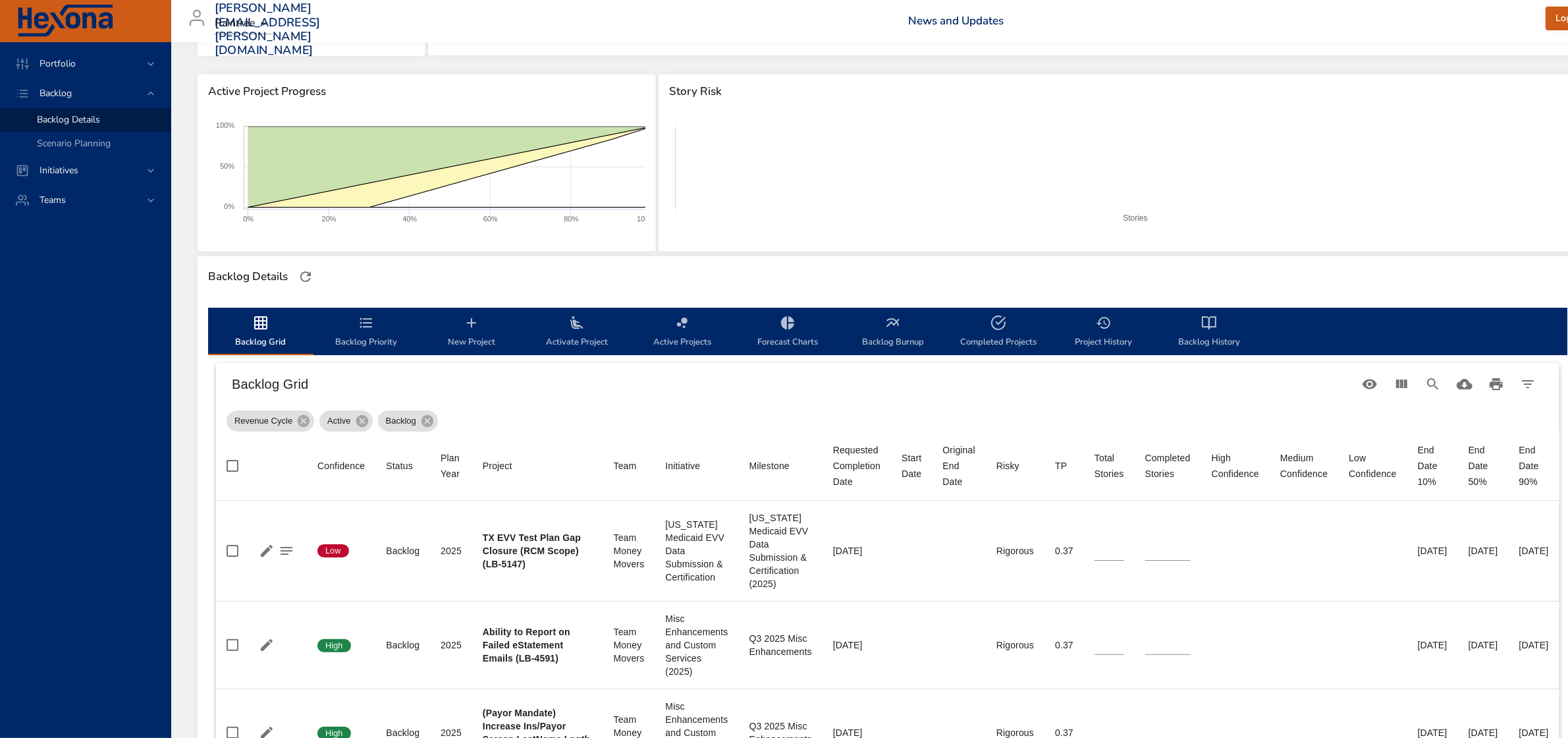
click at [363, 337] on span "Backlog Priority" at bounding box center [366, 332] width 90 height 35
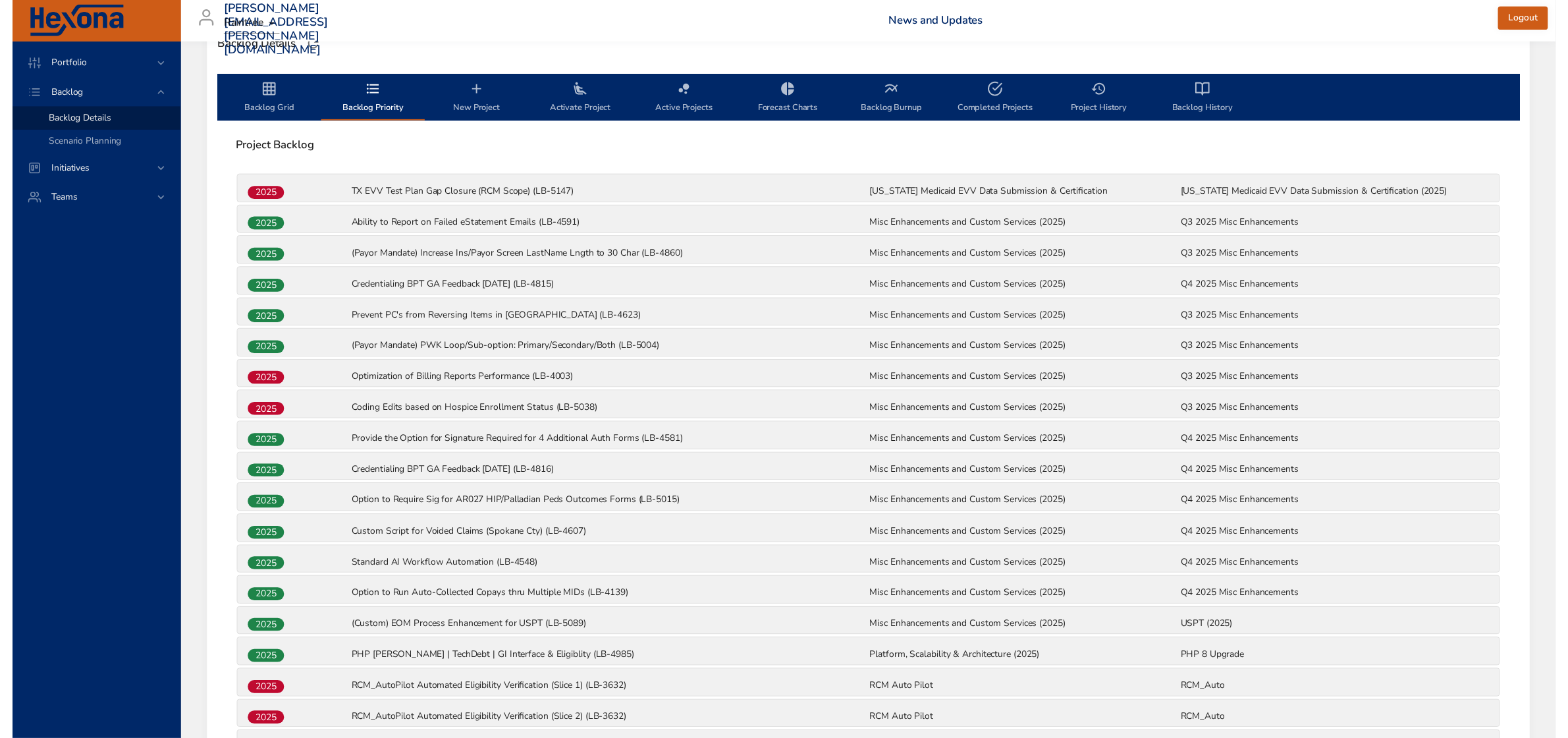
scroll to position [231, 0]
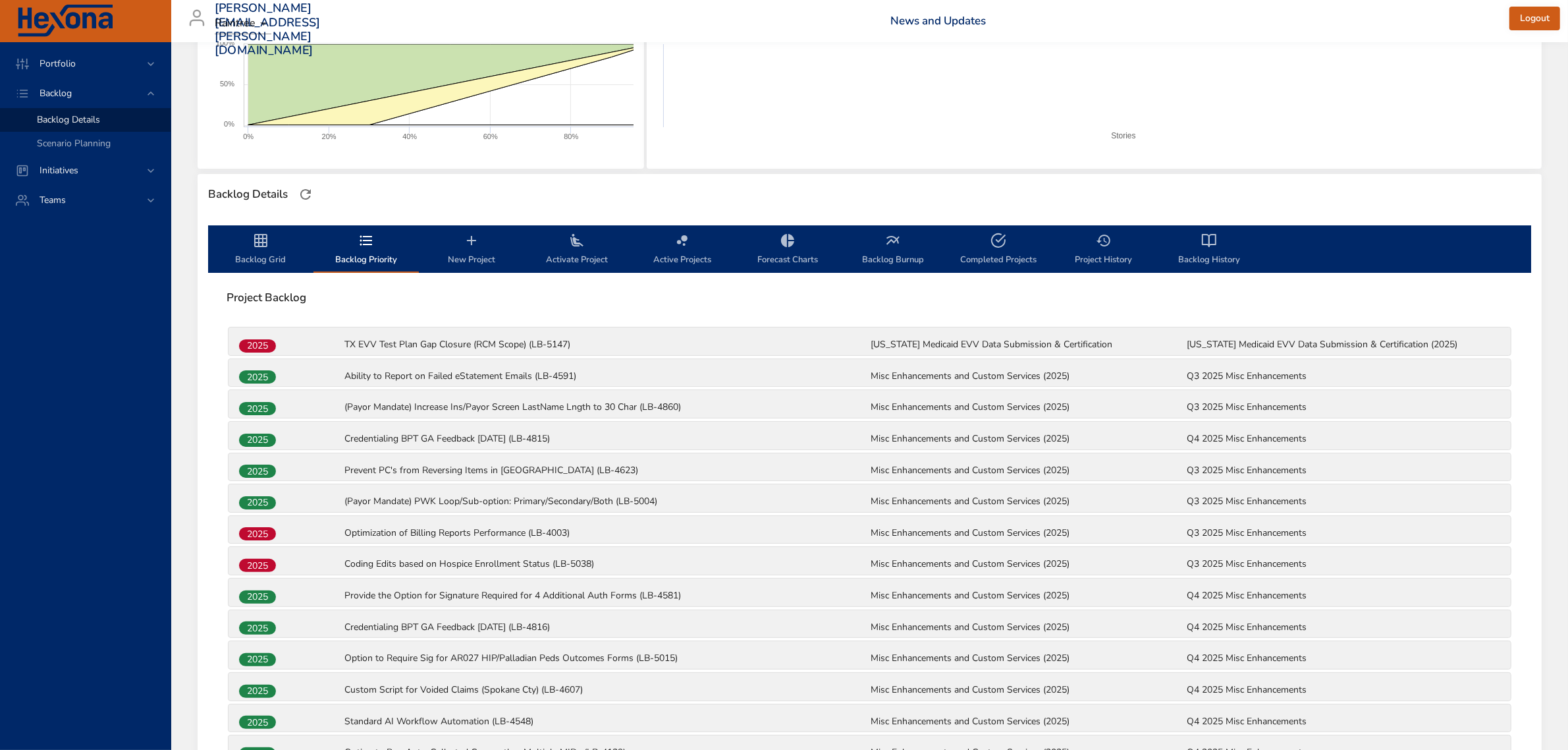
click at [259, 249] on span "Backlog Grid" at bounding box center [261, 249] width 90 height 35
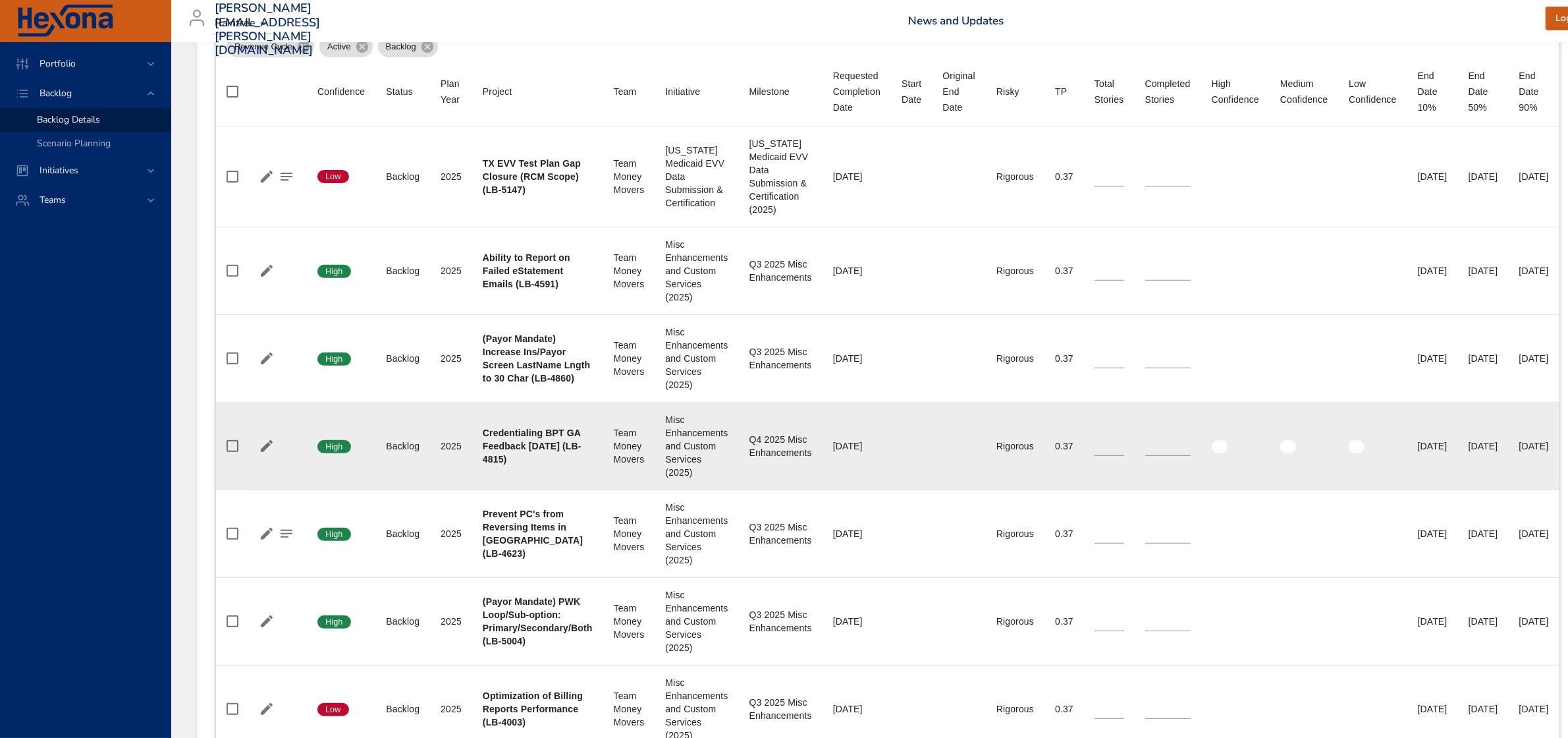
scroll to position [560, 0]
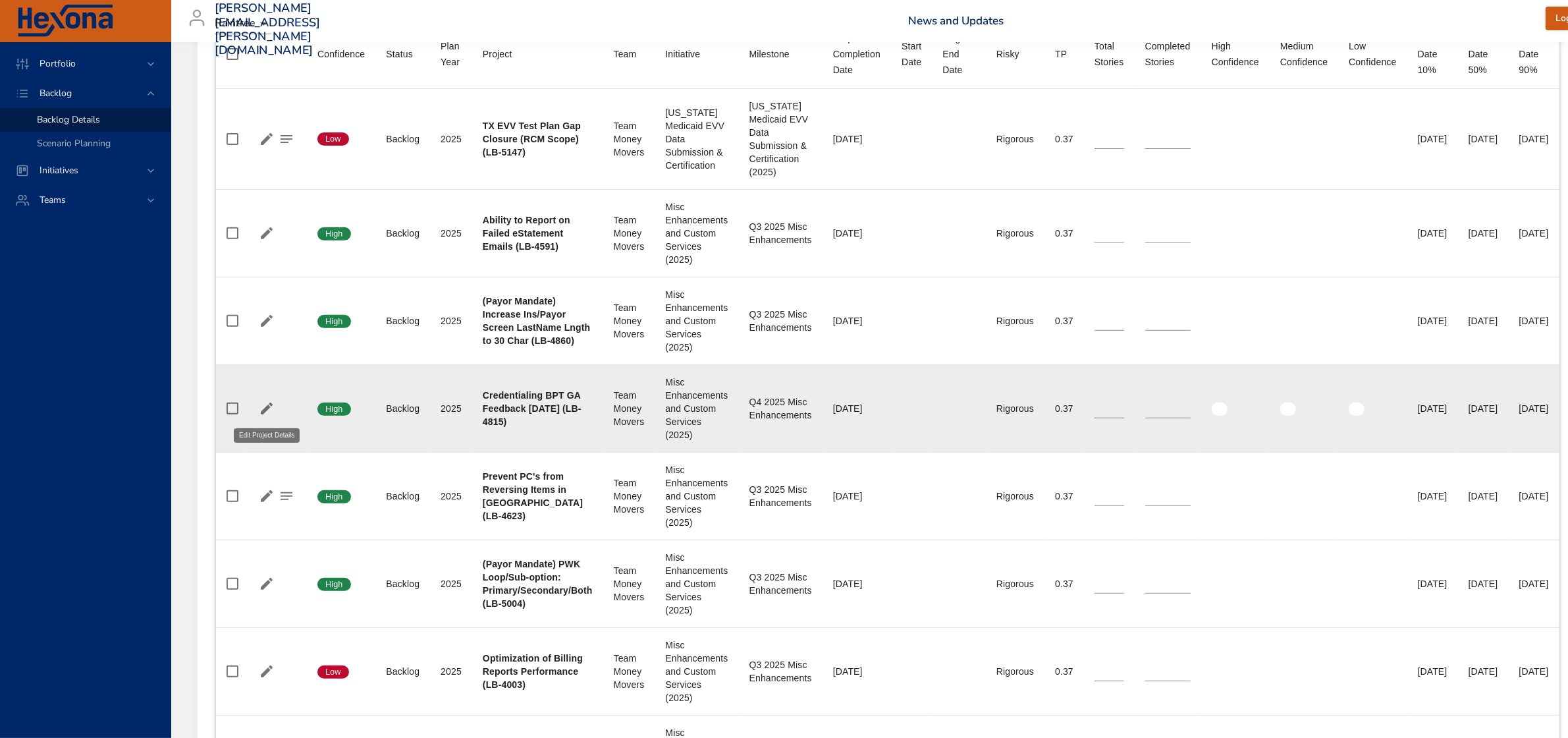
click at [262, 405] on icon "button" at bounding box center [267, 409] width 16 height 16
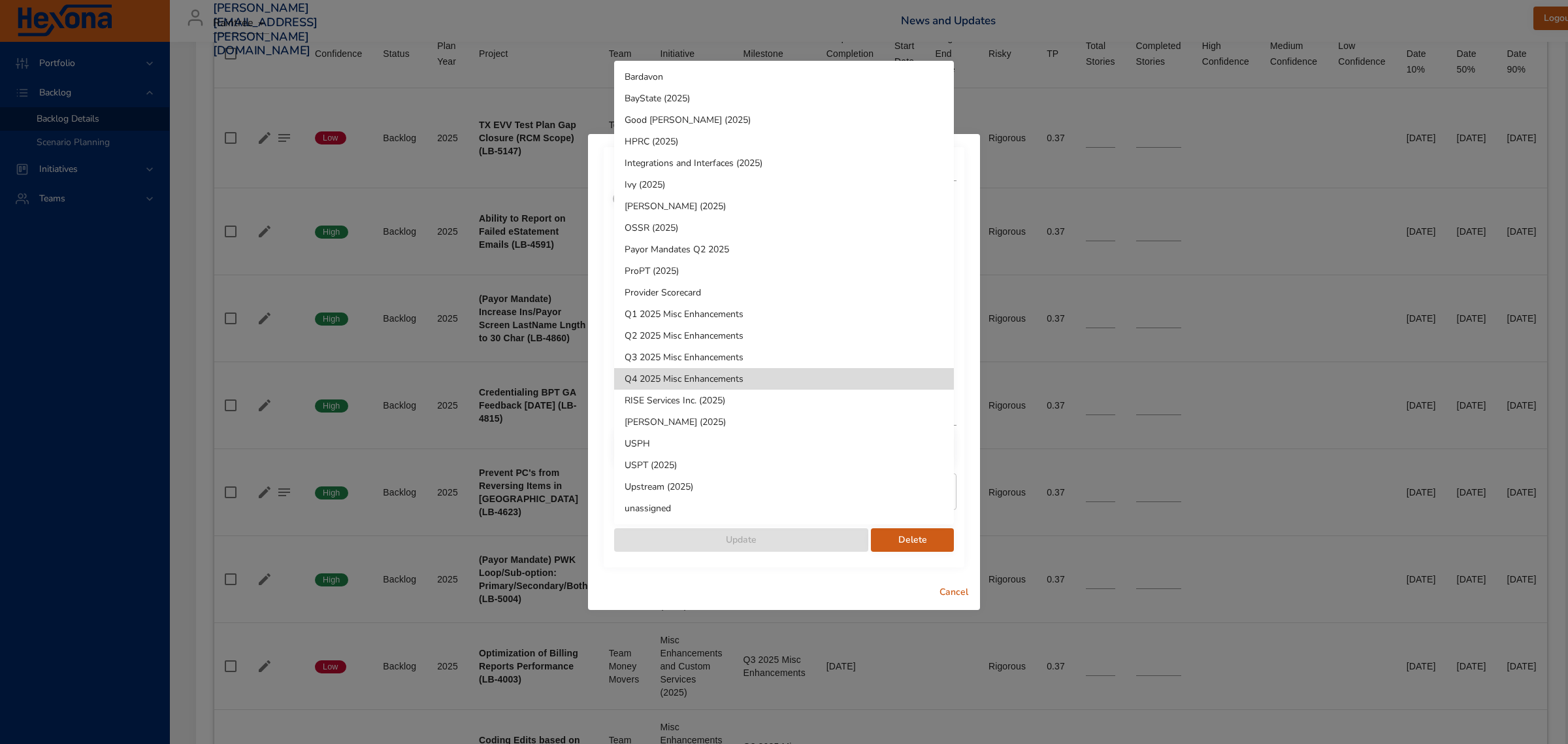
click at [683, 352] on li "Q3 2025 Misc Enhancements" at bounding box center [784, 357] width 340 height 22
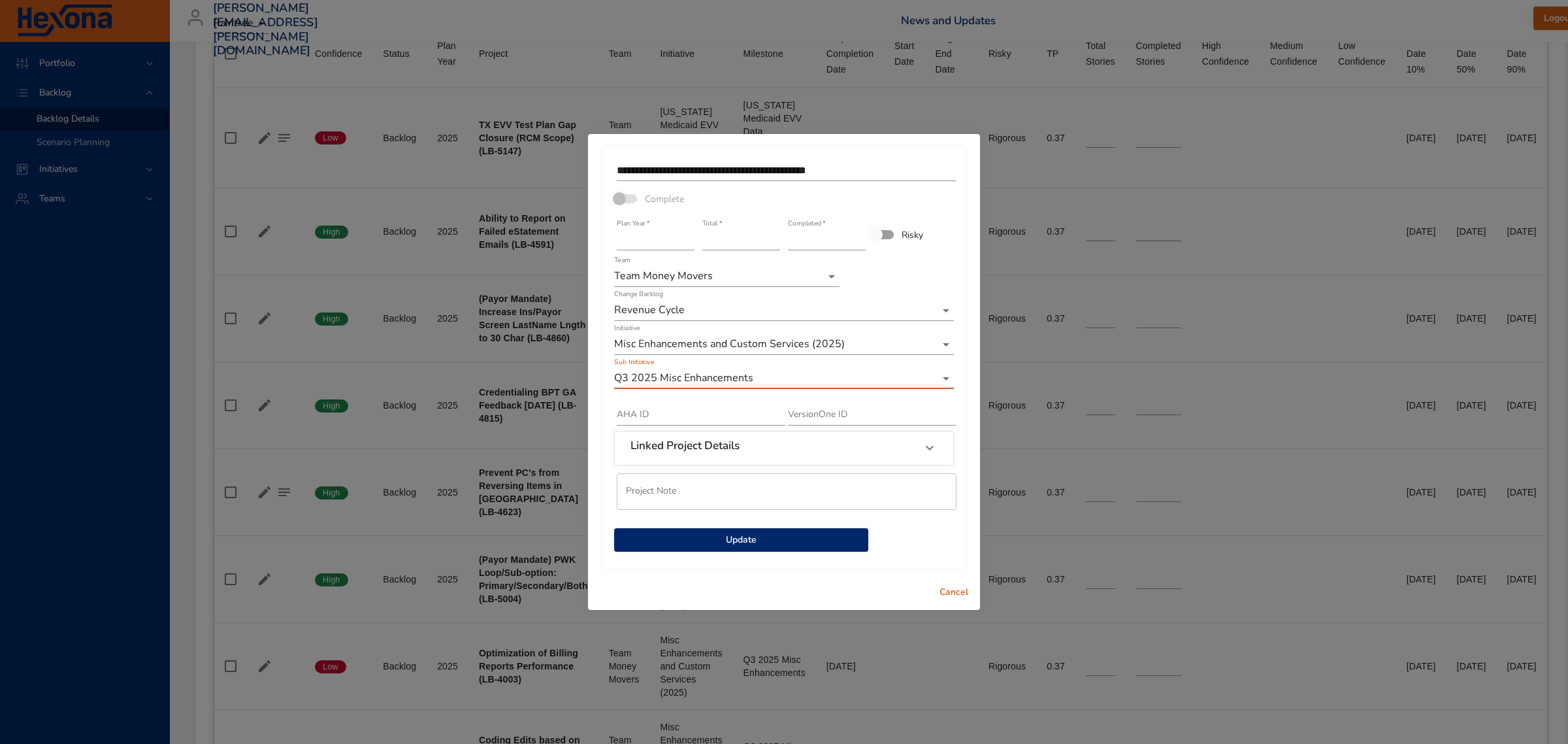
click at [732, 541] on span "Update" at bounding box center [741, 540] width 233 height 16
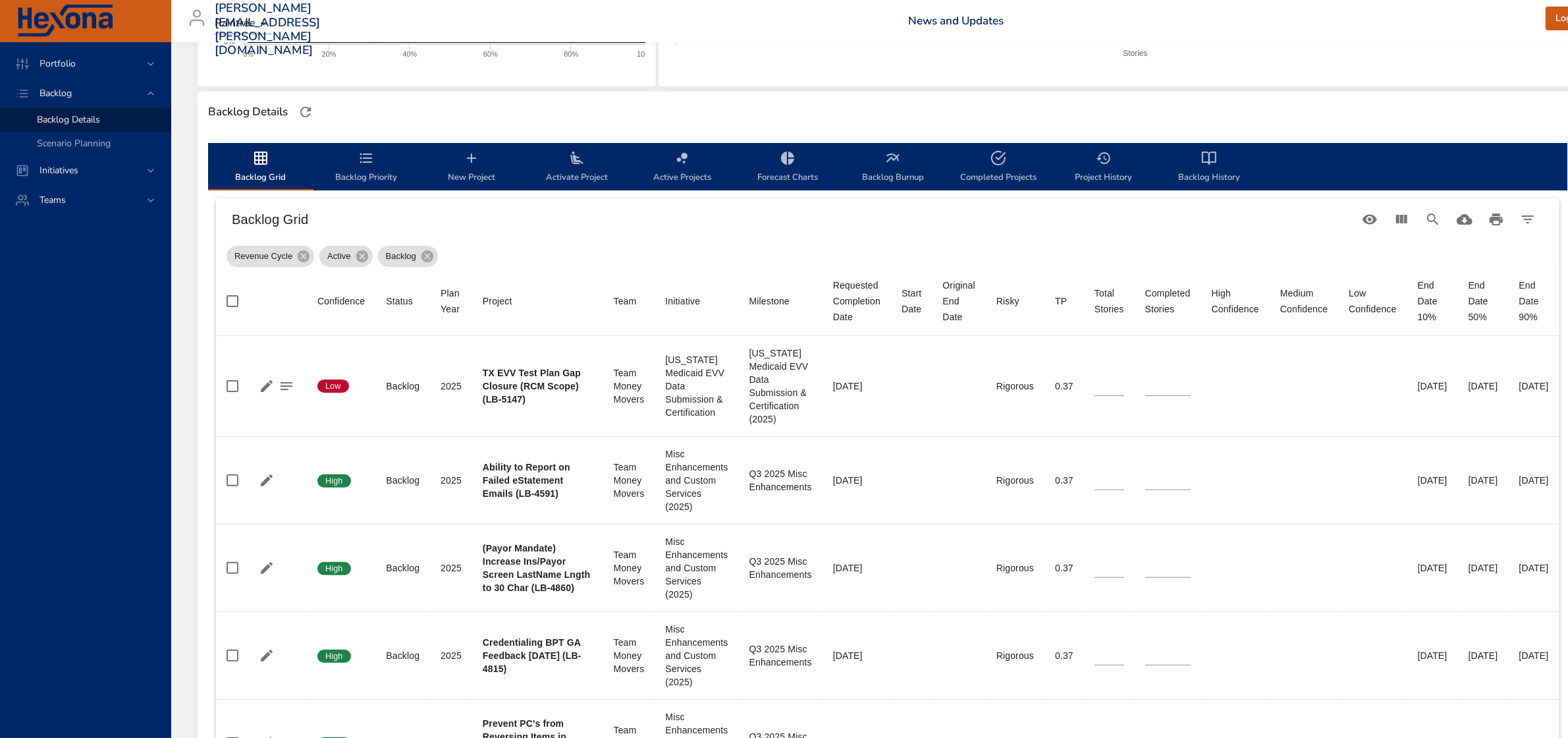
scroll to position [0, 0]
